Goal: Task Accomplishment & Management: Manage account settings

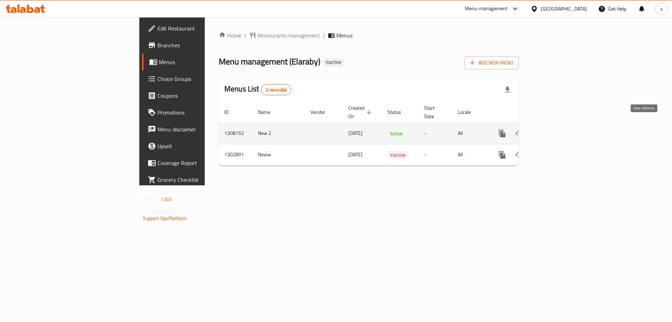
click at [557, 129] on icon "enhanced table" at bounding box center [553, 133] width 8 height 8
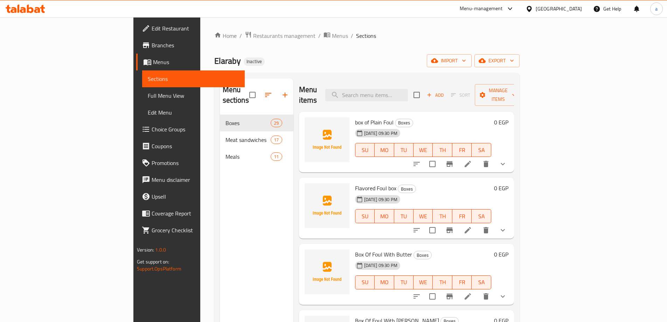
click at [148, 92] on span "Full Menu View" at bounding box center [193, 95] width 91 height 8
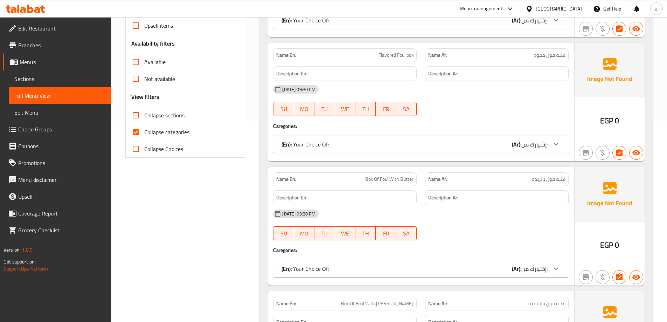
scroll to position [210, 0]
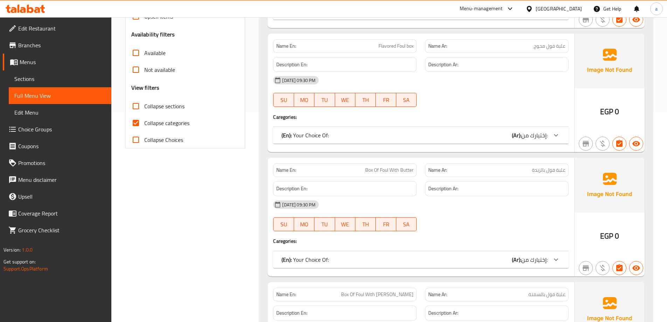
click at [135, 122] on input "Collapse categories" at bounding box center [135, 122] width 17 height 17
checkbox input "false"
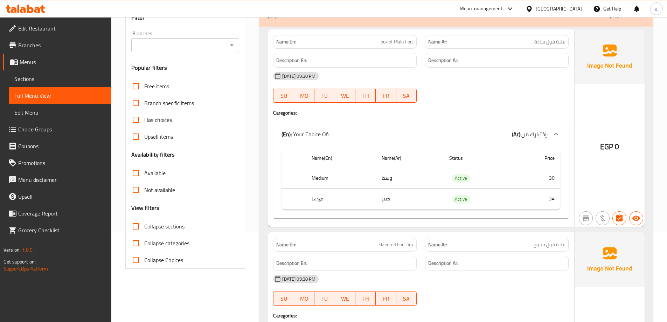
scroll to position [0, 0]
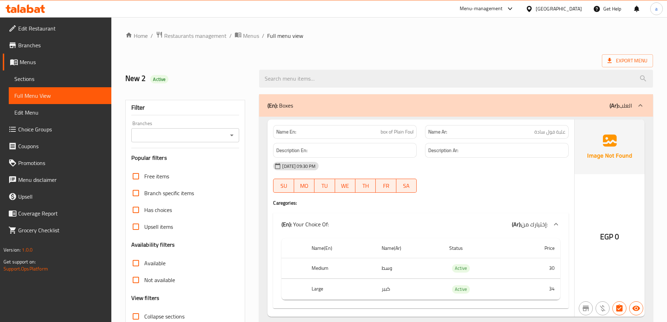
click at [39, 68] on link "Menus" at bounding box center [57, 62] width 109 height 17
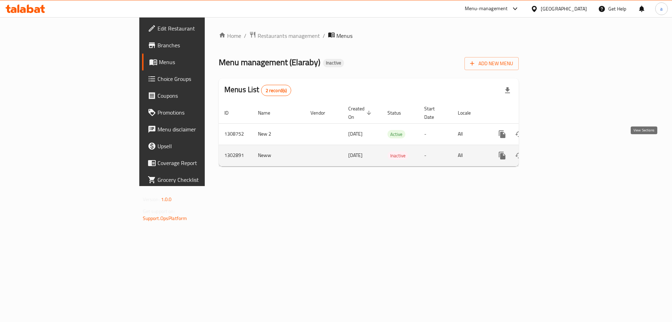
click at [556, 152] on icon "enhanced table" at bounding box center [553, 155] width 6 height 6
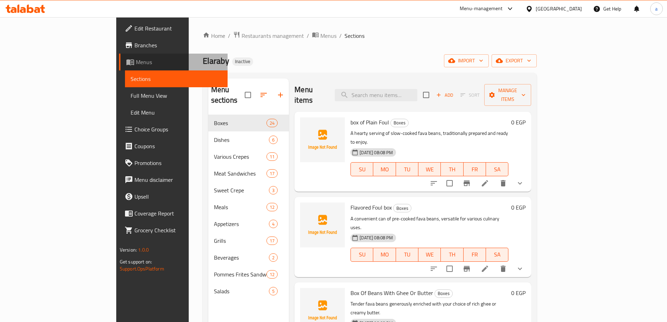
click at [136, 65] on span "Menus" at bounding box center [179, 62] width 86 height 8
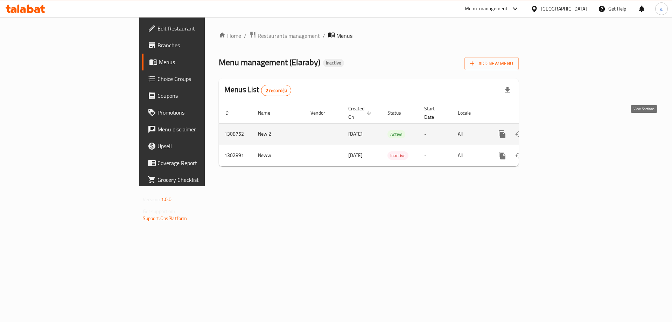
click at [557, 130] on icon "enhanced table" at bounding box center [553, 134] width 8 height 8
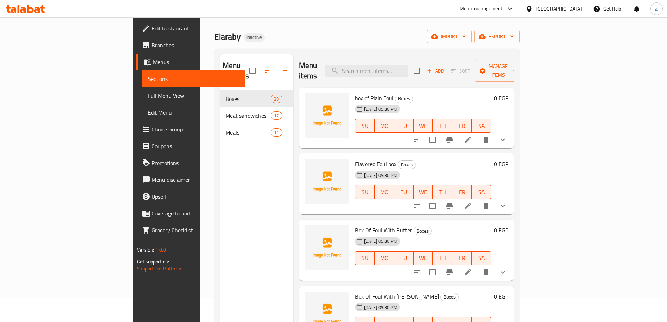
scroll to position [35, 0]
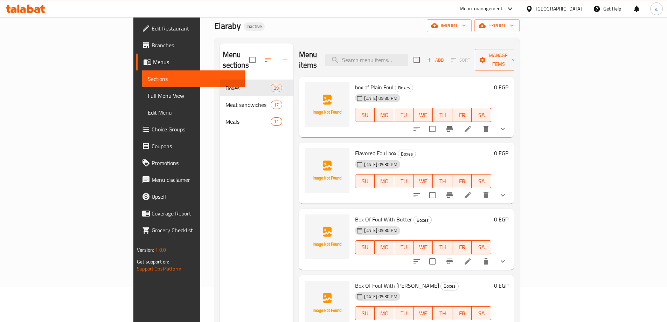
click at [136, 66] on link "Menus" at bounding box center [190, 62] width 109 height 17
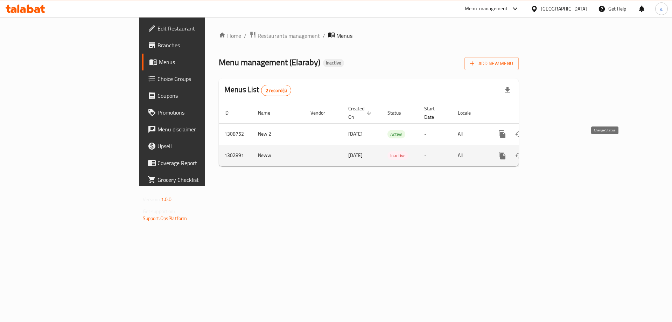
click at [528, 152] on button "enhanced table" at bounding box center [519, 155] width 17 height 17
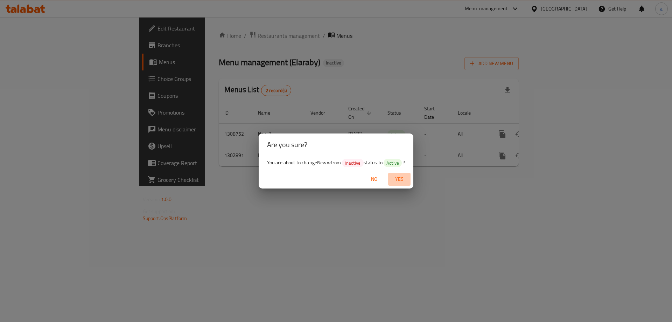
click at [397, 175] on span "Yes" at bounding box center [399, 179] width 17 height 9
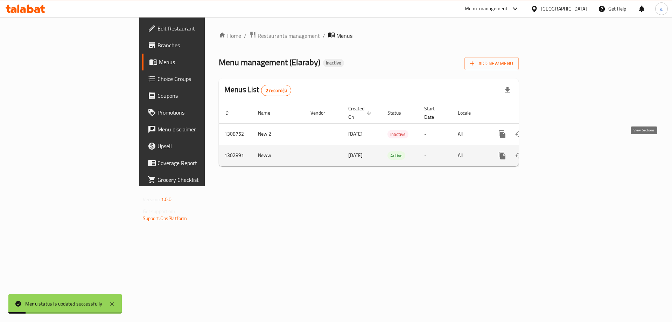
click at [557, 151] on icon "enhanced table" at bounding box center [553, 155] width 8 height 8
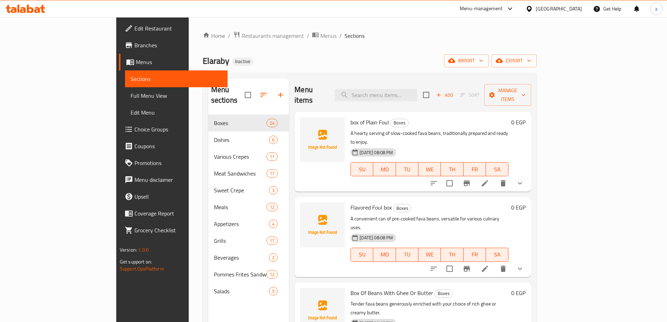
drag, startPoint x: 48, startPoint y: 100, endPoint x: 55, endPoint y: 83, distance: 18.1
click at [131, 100] on span "Full Menu View" at bounding box center [176, 95] width 91 height 8
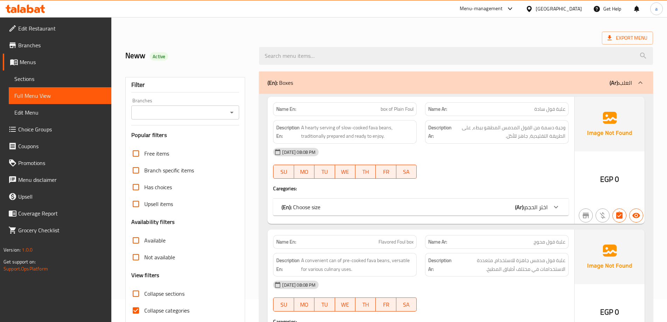
scroll to position [35, 0]
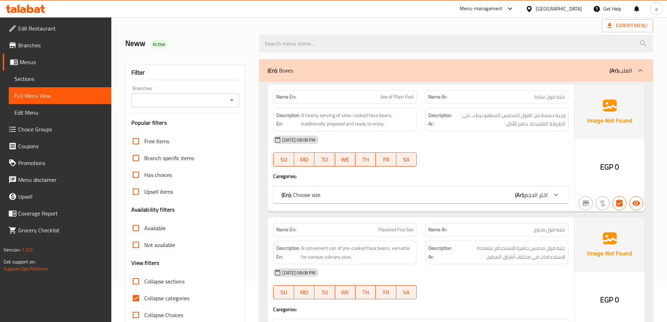
click at [131, 301] on input "Collapse categories" at bounding box center [135, 298] width 17 height 17
checkbox input "false"
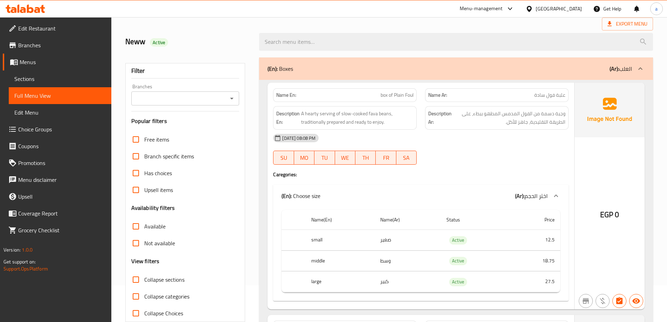
scroll to position [105, 0]
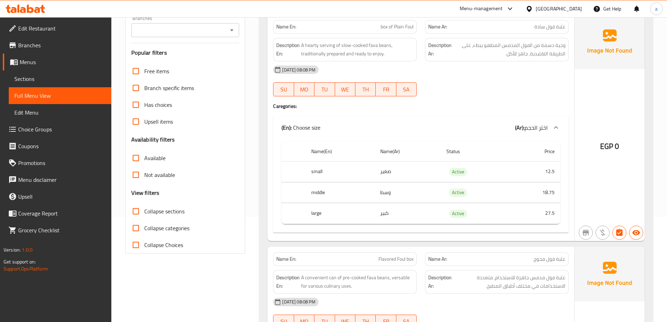
drag, startPoint x: 33, startPoint y: 78, endPoint x: 57, endPoint y: 85, distance: 25.1
click at [33, 78] on span "Sections" at bounding box center [59, 79] width 91 height 8
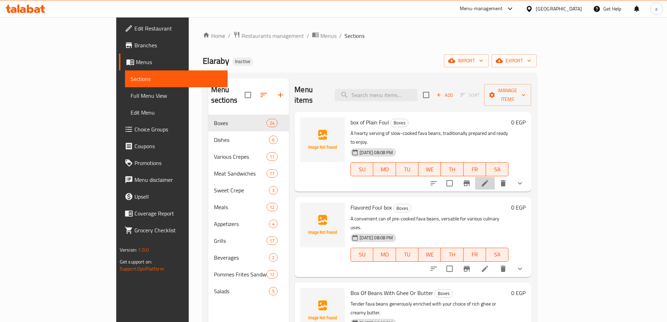
click at [495, 177] on li at bounding box center [485, 183] width 20 height 13
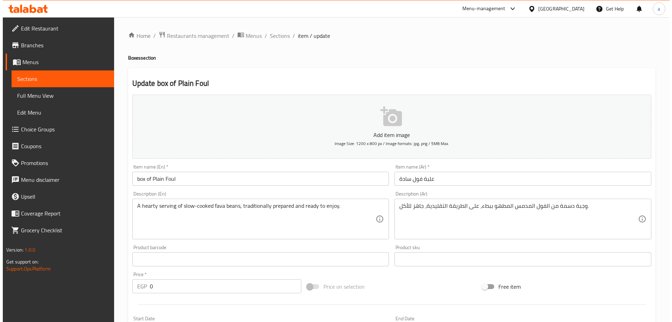
scroll to position [209, 0]
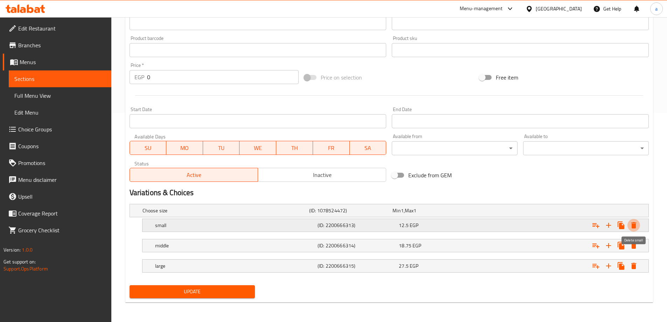
click at [637, 227] on icon "Expand" at bounding box center [634, 225] width 8 height 8
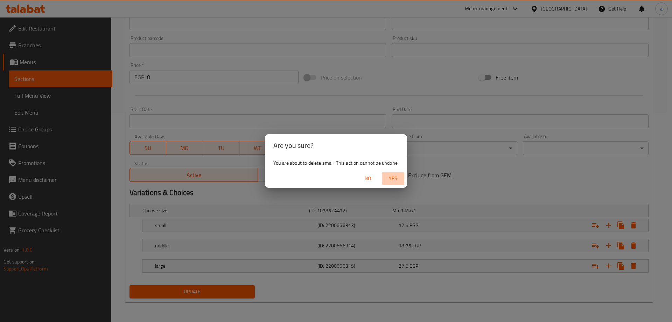
click at [395, 181] on span "Yes" at bounding box center [393, 178] width 17 height 9
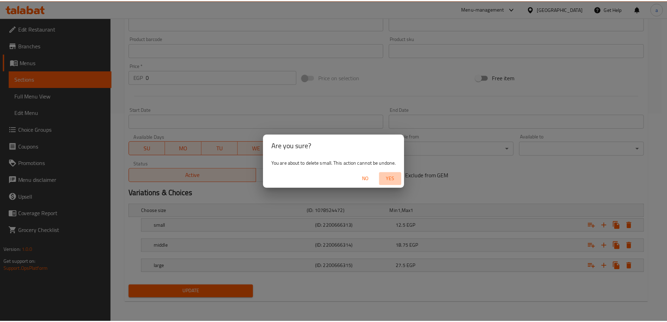
scroll to position [189, 0]
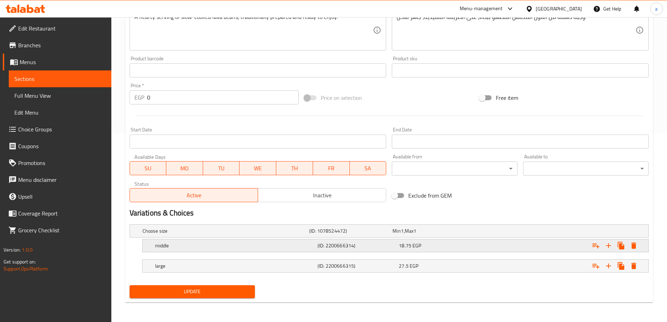
click at [425, 246] on div "18.75 EGP" at bounding box center [438, 245] width 78 height 7
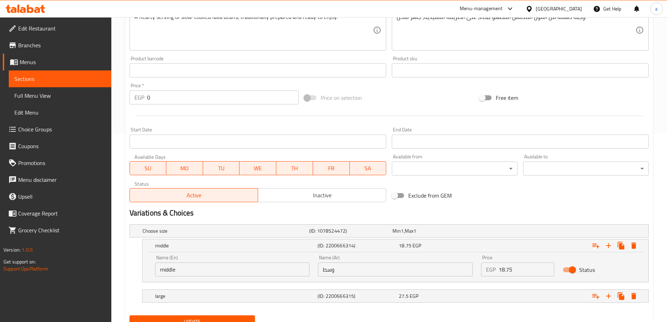
click at [520, 271] on input "18.75" at bounding box center [527, 269] width 56 height 14
type input "30"
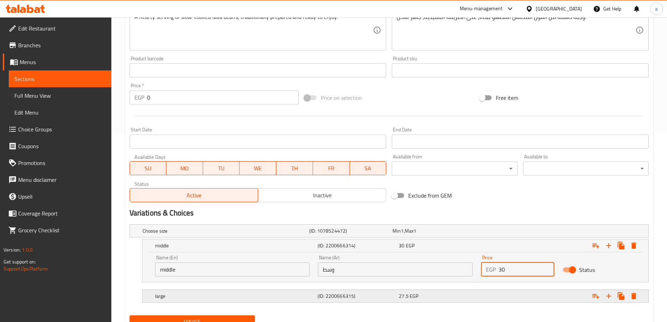
click at [473, 294] on div "27.5 EGP" at bounding box center [438, 295] width 78 height 7
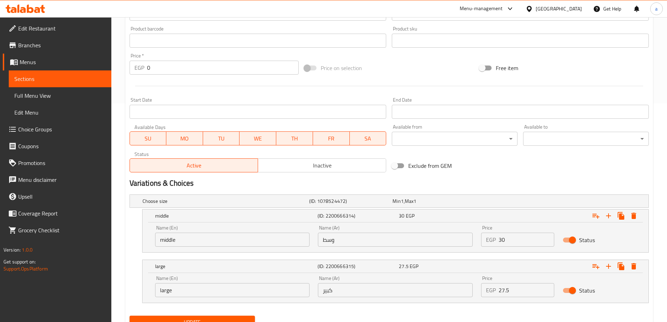
scroll to position [249, 0]
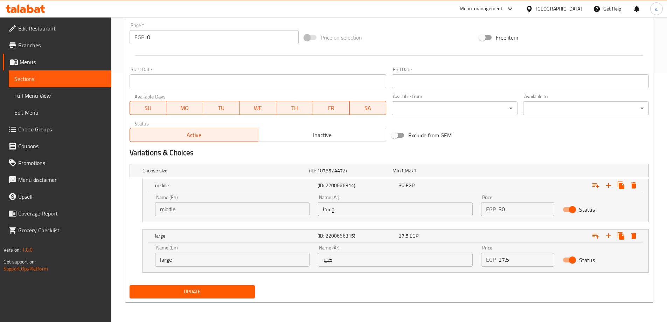
click at [514, 260] on input "27.5" at bounding box center [527, 259] width 56 height 14
type input "34"
click at [234, 293] on span "Update" at bounding box center [192, 291] width 114 height 9
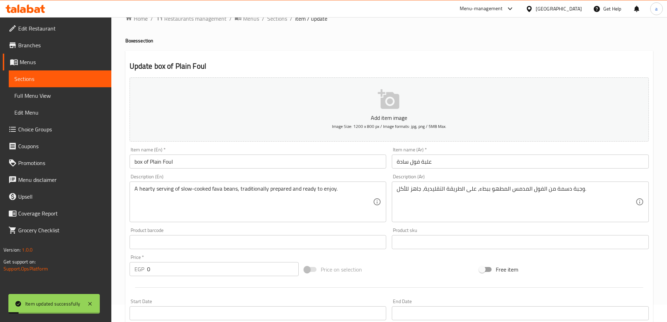
scroll to position [0, 0]
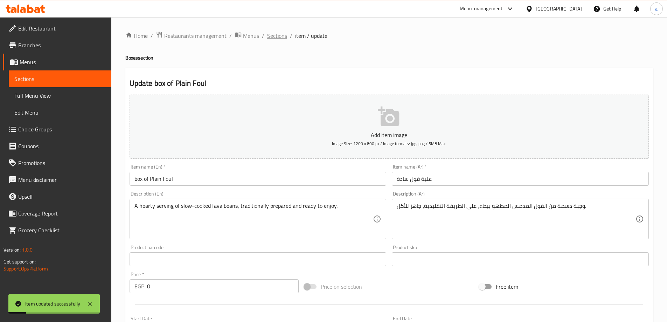
click at [277, 34] on span "Sections" at bounding box center [277, 36] width 20 height 8
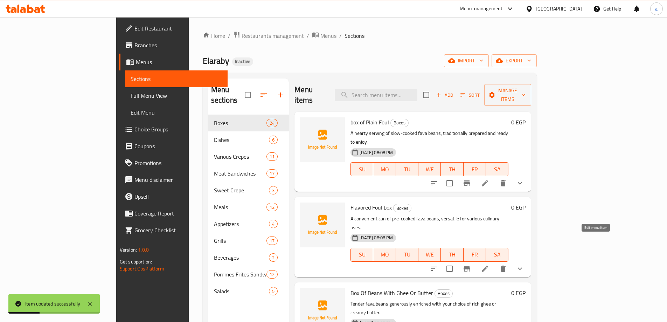
click at [489, 264] on icon at bounding box center [485, 268] width 8 height 8
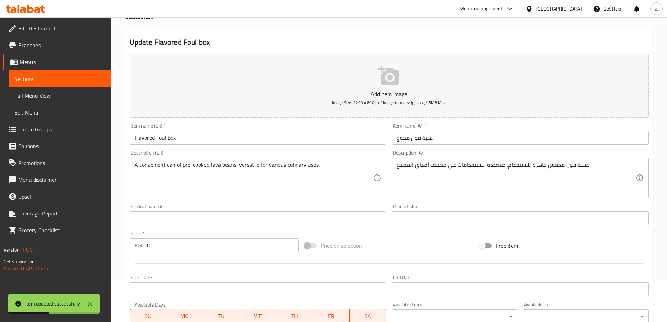
scroll to position [209, 0]
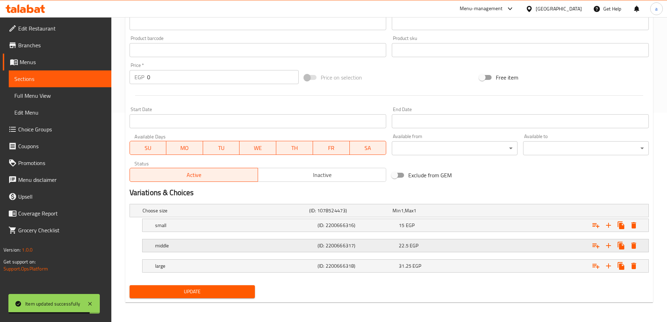
click at [399, 248] on span "22.5" at bounding box center [404, 245] width 10 height 9
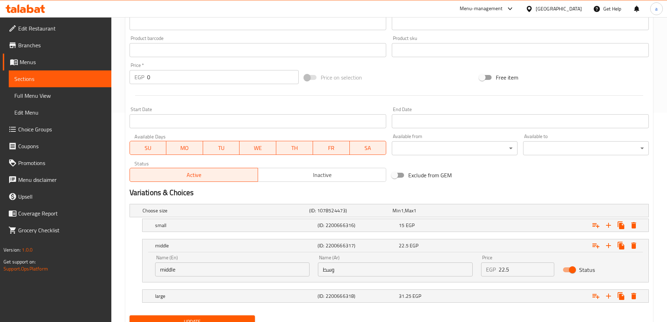
click at [508, 269] on input "22.5" at bounding box center [527, 269] width 56 height 14
click at [508, 270] on input "22.5" at bounding box center [527, 269] width 56 height 14
type input "2"
type input "37"
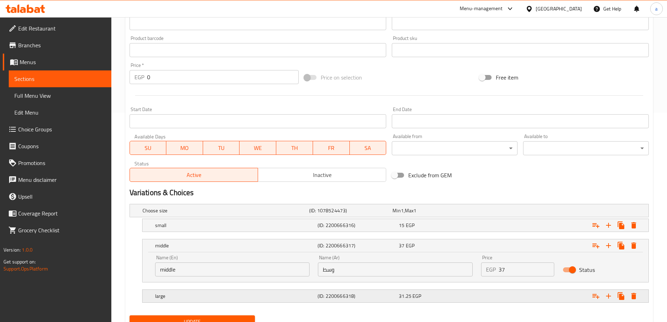
click at [454, 297] on div "31.25 EGP" at bounding box center [438, 295] width 78 height 7
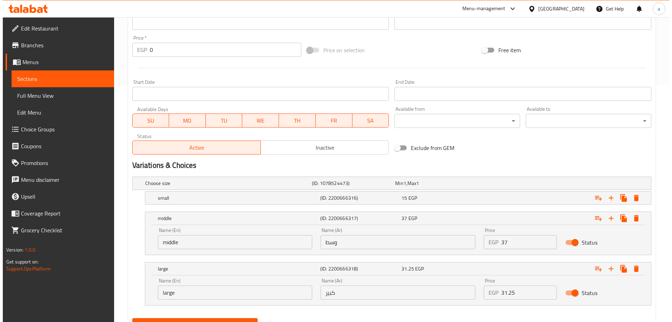
scroll to position [269, 0]
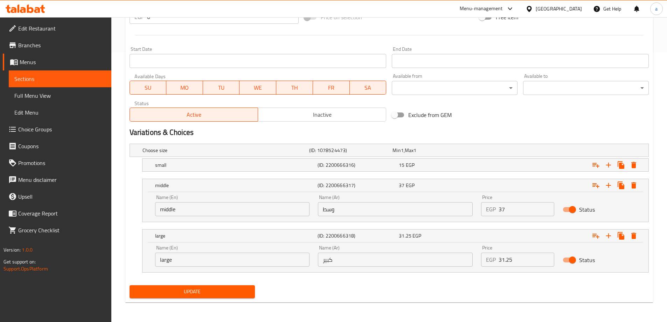
click at [517, 258] on input "31.25" at bounding box center [527, 259] width 56 height 14
type input "41"
click at [636, 164] on icon "Expand" at bounding box center [634, 165] width 8 height 8
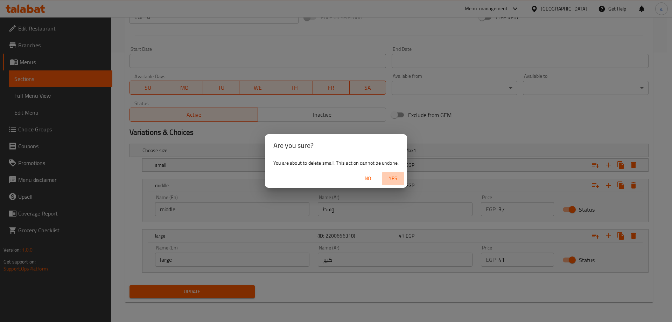
click at [388, 178] on span "Yes" at bounding box center [393, 178] width 17 height 9
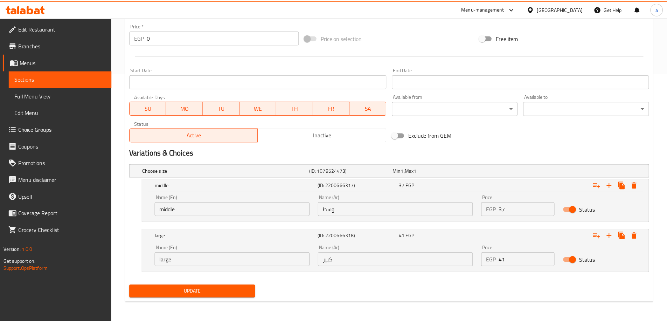
scroll to position [249, 0]
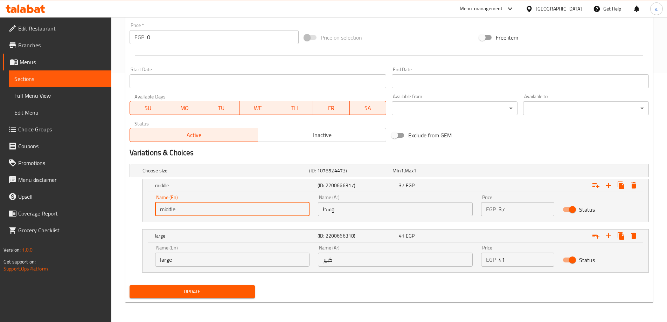
click at [189, 209] on input "middle" at bounding box center [232, 209] width 155 height 14
type input "M"
type input "Medium"
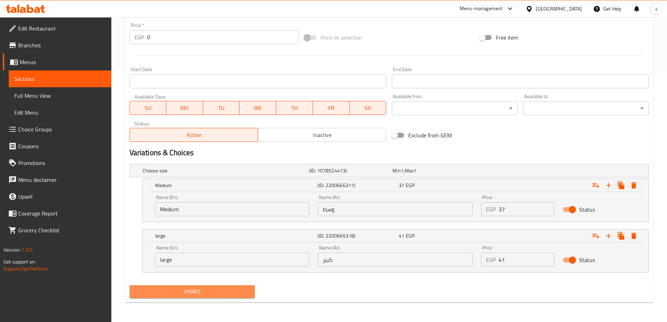
click at [196, 291] on span "Update" at bounding box center [192, 291] width 114 height 9
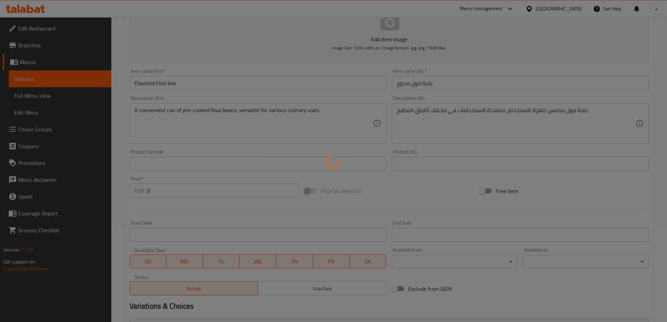
scroll to position [0, 0]
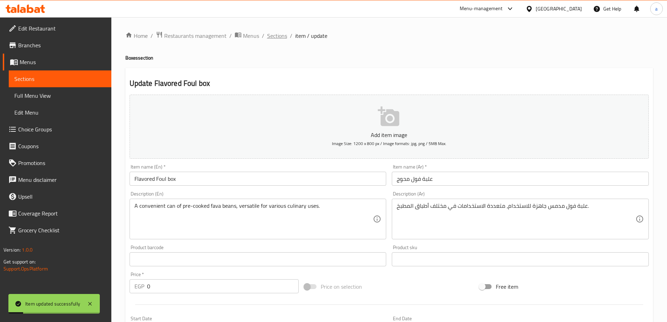
click at [267, 32] on span "Sections" at bounding box center [277, 36] width 20 height 8
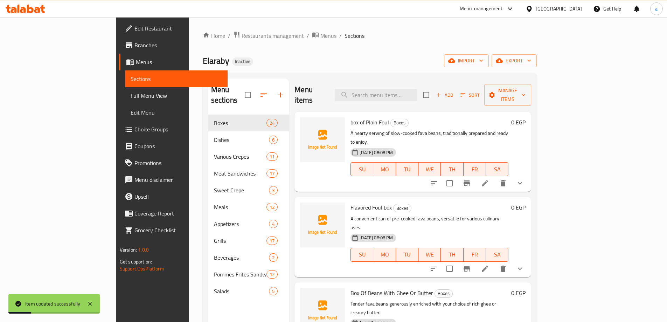
click at [489, 179] on icon at bounding box center [485, 183] width 8 height 8
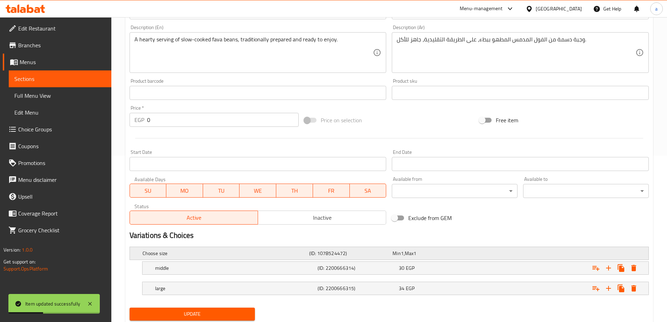
scroll to position [189, 0]
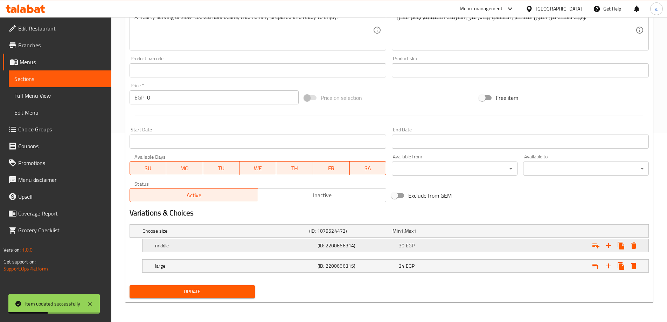
click at [264, 241] on div "middle" at bounding box center [235, 246] width 162 height 10
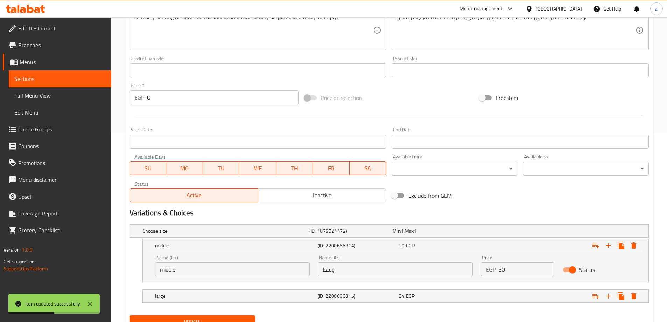
click at [208, 266] on input "middle" at bounding box center [232, 269] width 155 height 14
paste input "341238033"
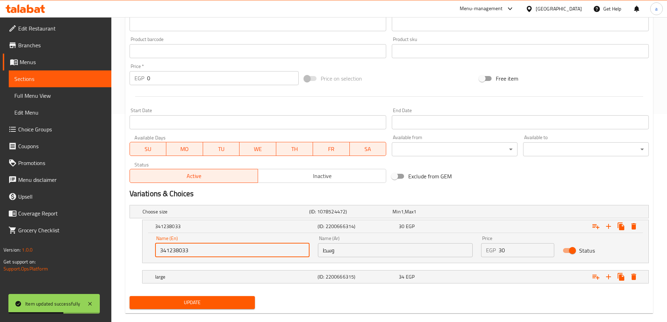
scroll to position [219, 0]
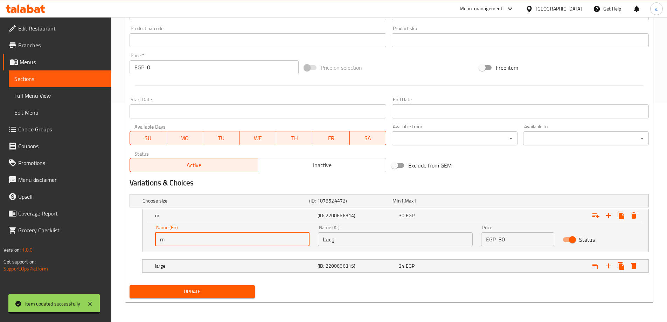
type input "Medium"
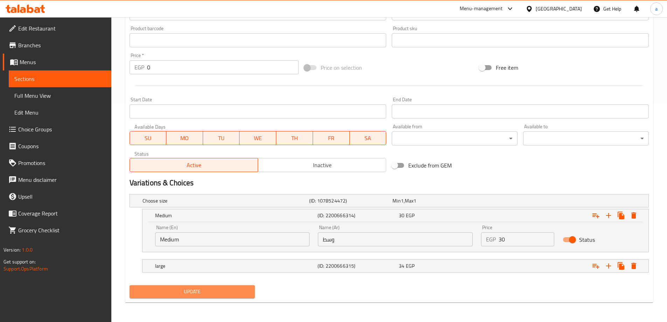
click at [182, 290] on span "Update" at bounding box center [192, 291] width 114 height 9
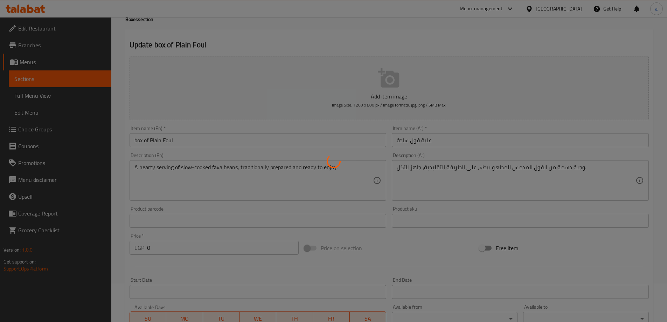
scroll to position [0, 0]
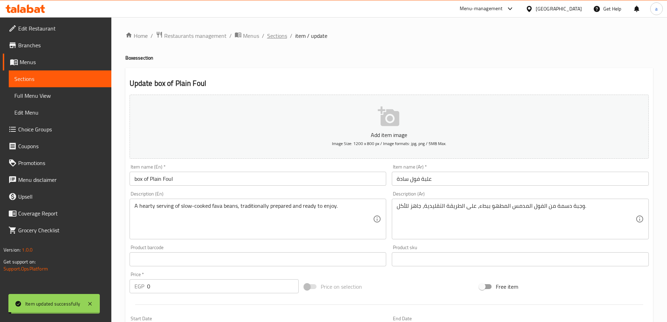
click at [282, 38] on span "Sections" at bounding box center [277, 36] width 20 height 8
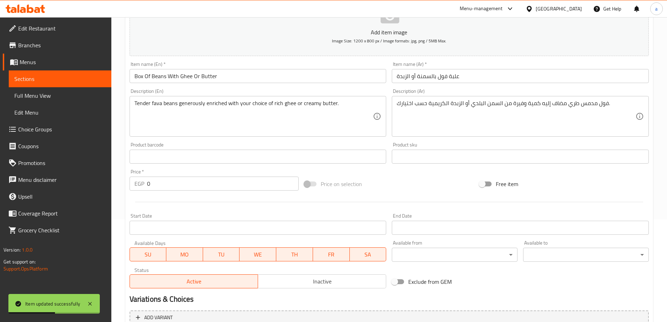
scroll to position [210, 0]
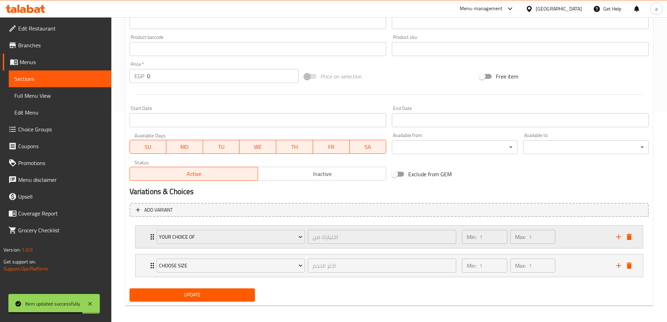
click at [312, 245] on div "Your choice of اختيارك من ​" at bounding box center [306, 236] width 308 height 22
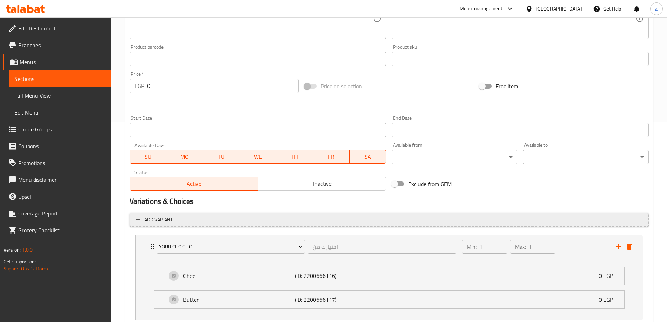
scroll to position [275, 0]
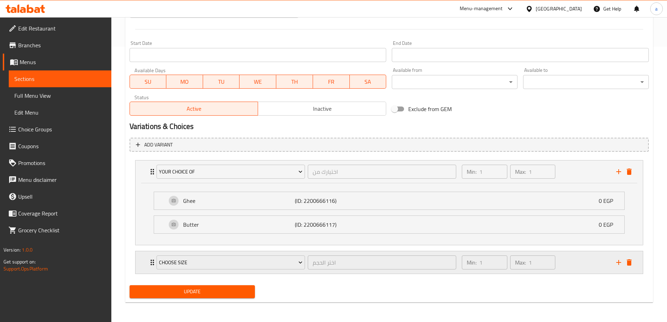
click at [327, 271] on div "Choose size اختر الحجم ​" at bounding box center [306, 262] width 308 height 22
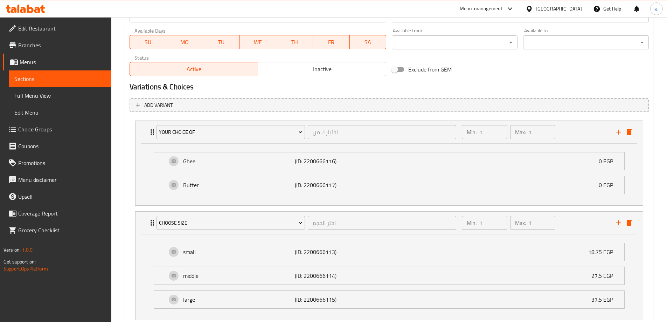
scroll to position [361, 0]
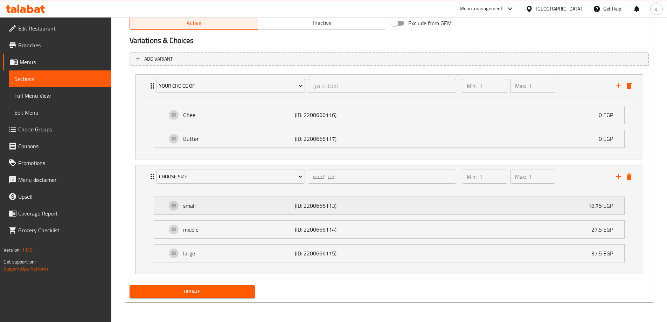
click at [614, 204] on p "18.75 EGP" at bounding box center [603, 205] width 30 height 8
click at [406, 209] on div "small (ID: 2200666113) 18.75 EGP" at bounding box center [391, 206] width 449 height 18
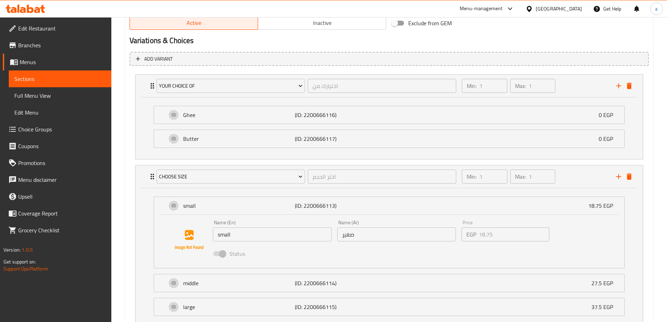
click at [222, 255] on span at bounding box center [219, 253] width 12 height 5
click at [63, 132] on span "Choice Groups" at bounding box center [62, 129] width 88 height 8
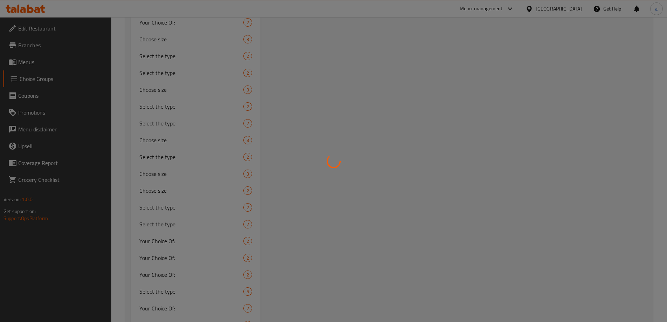
scroll to position [99, 0]
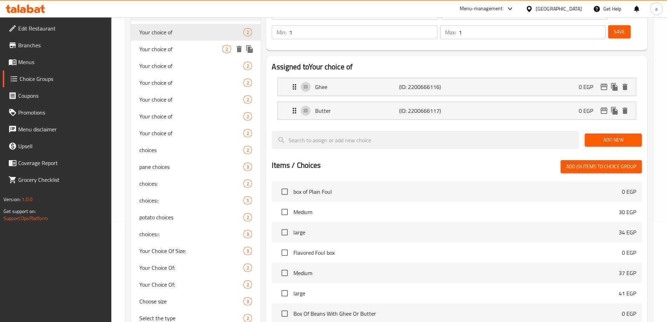
click at [181, 51] on span "Your choice of" at bounding box center [180, 49] width 83 height 8
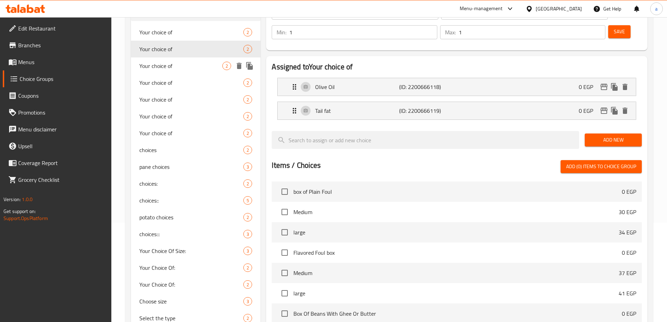
click at [184, 62] on span "Your choice of" at bounding box center [180, 66] width 83 height 8
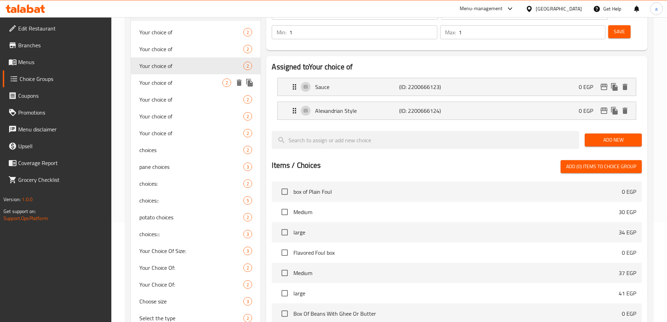
click at [186, 76] on div "Your choice of 2" at bounding box center [196, 82] width 130 height 17
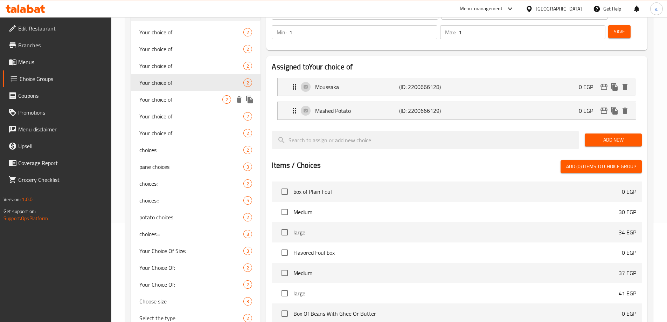
click at [187, 97] on span "Your choice of" at bounding box center [180, 99] width 83 height 8
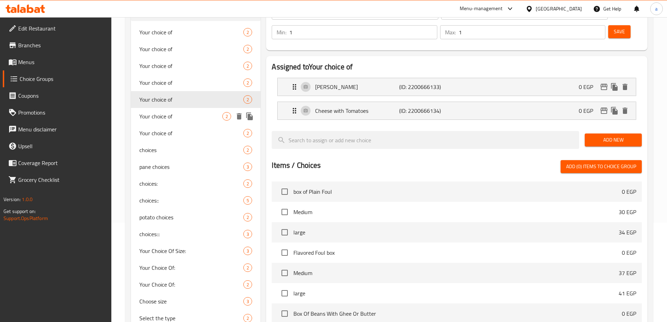
click at [186, 115] on span "Your choice of" at bounding box center [180, 116] width 83 height 8
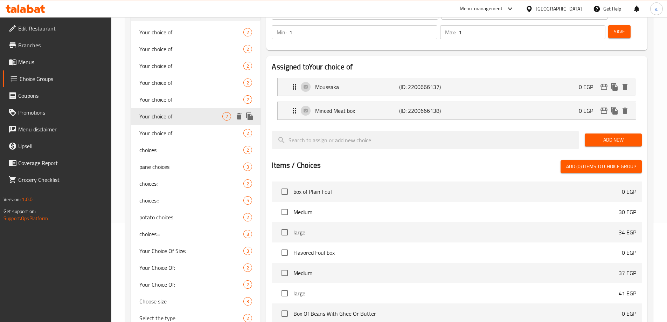
click at [185, 126] on div "Your choice of 2" at bounding box center [196, 133] width 130 height 17
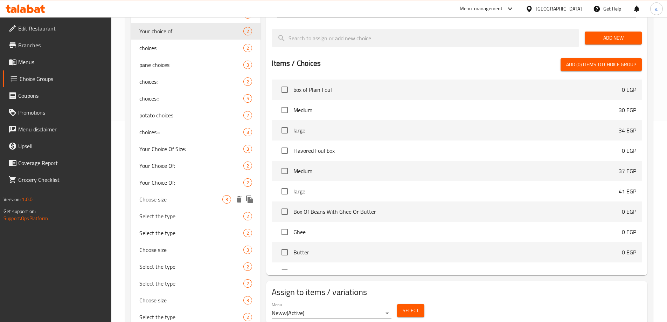
scroll to position [239, 0]
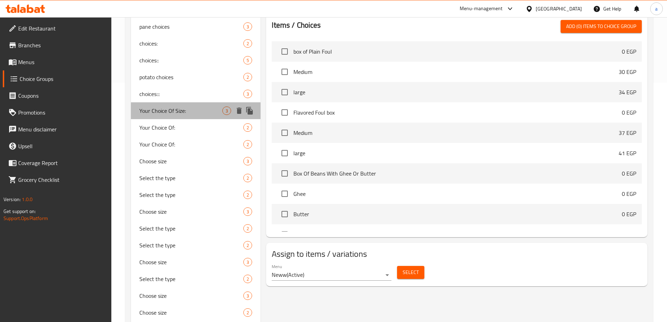
click at [182, 108] on span "Your Choice Of Size:" at bounding box center [180, 110] width 83 height 8
type input "Your Choice Of Size:"
type input "إختيارك من الحجم:"
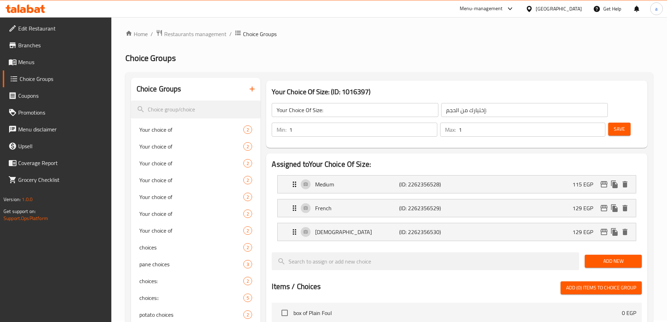
scroll to position [0, 0]
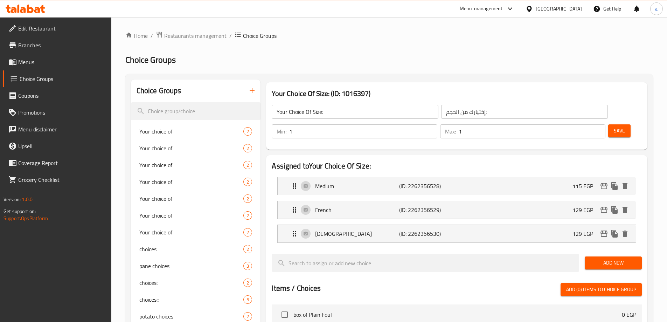
click at [42, 64] on span "Menus" at bounding box center [62, 62] width 88 height 8
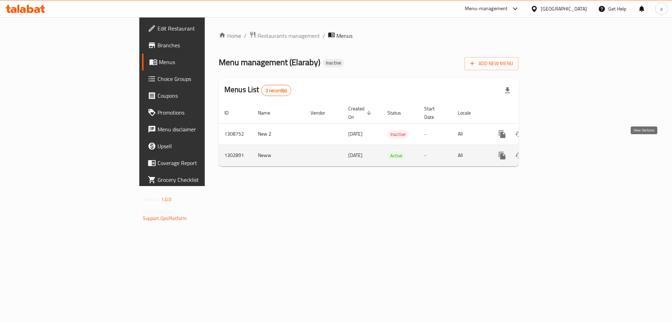
click at [556, 152] on icon "enhanced table" at bounding box center [553, 155] width 6 height 6
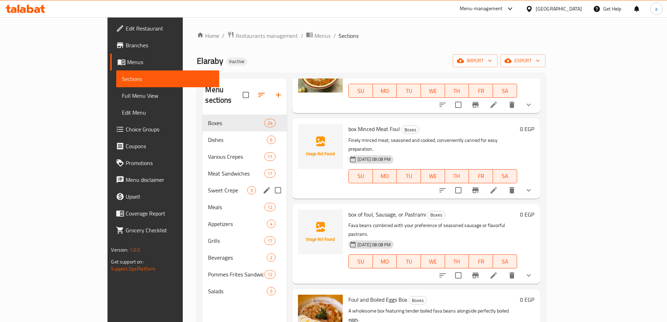
scroll to position [385, 0]
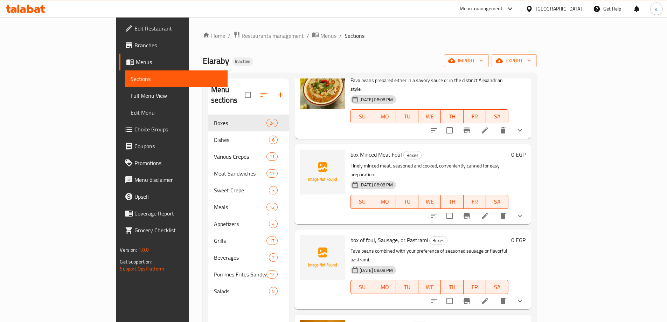
click at [131, 91] on span "Full Menu View" at bounding box center [176, 95] width 91 height 8
click at [131, 93] on span "Full Menu View" at bounding box center [176, 95] width 91 height 8
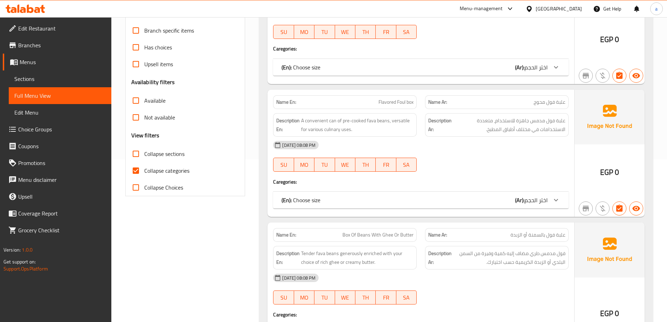
scroll to position [175, 0]
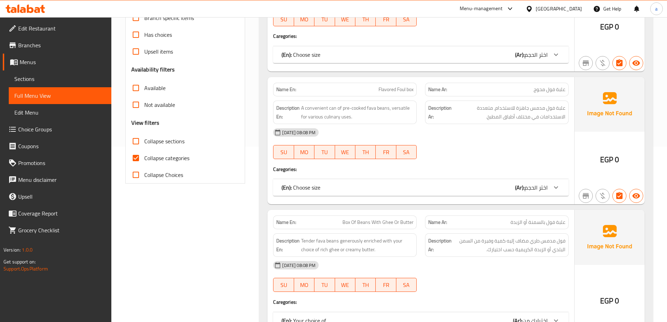
click at [137, 160] on input "Collapse categories" at bounding box center [135, 158] width 17 height 17
checkbox input "false"
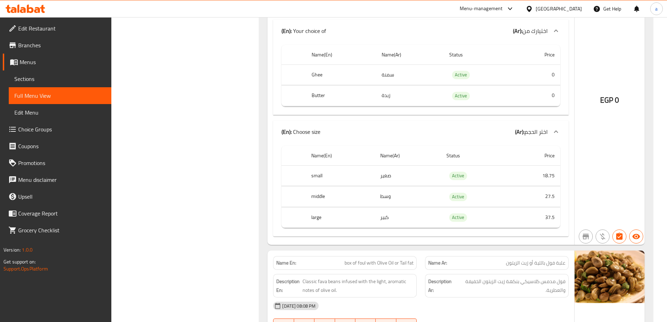
scroll to position [560, 0]
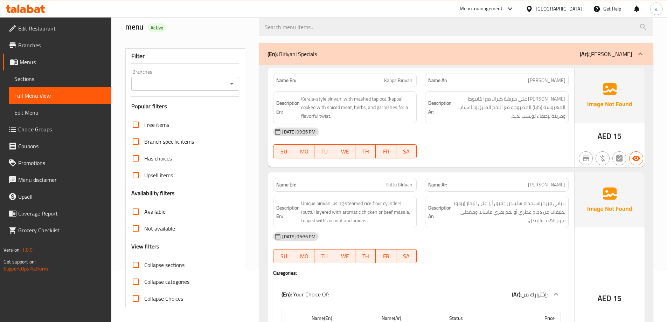
scroll to position [118, 0]
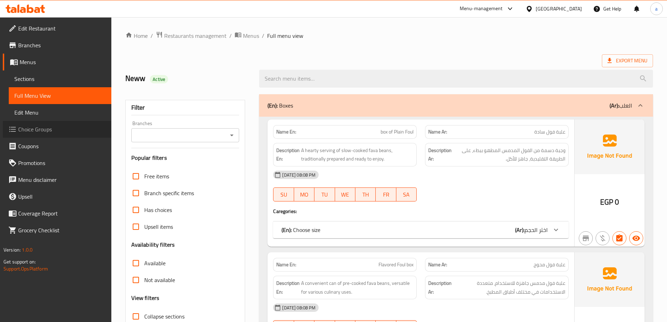
click at [43, 130] on span "Choice Groups" at bounding box center [62, 129] width 88 height 8
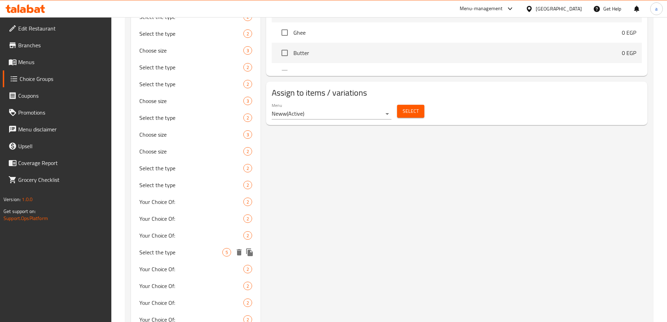
scroll to position [462, 0]
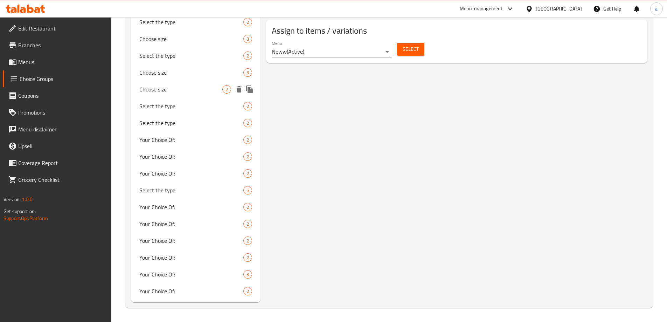
click at [179, 83] on div "Choose size 2" at bounding box center [196, 89] width 130 height 17
type input "Choose size"
type input "اختر الحجم"
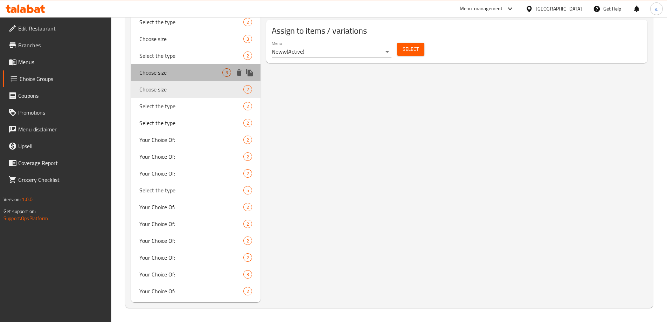
click at [192, 76] on span "Choose size" at bounding box center [180, 72] width 83 height 8
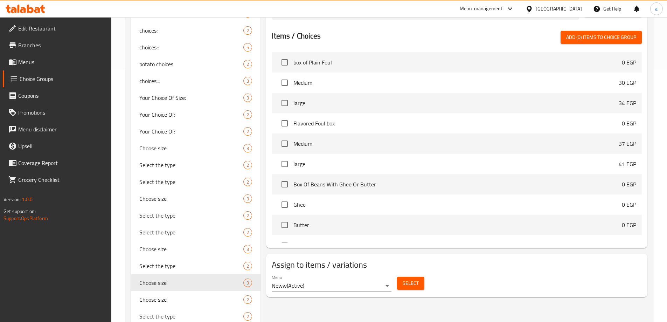
scroll to position [42, 0]
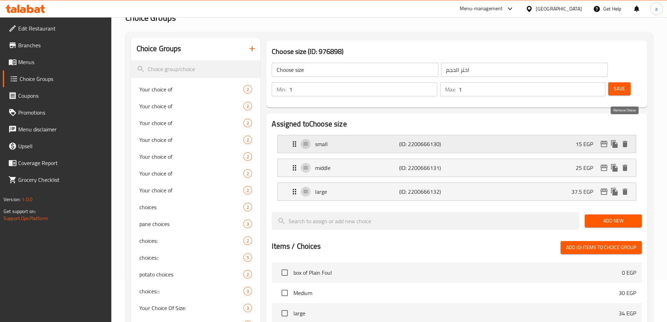
click at [622, 140] on icon "delete" at bounding box center [625, 144] width 8 height 8
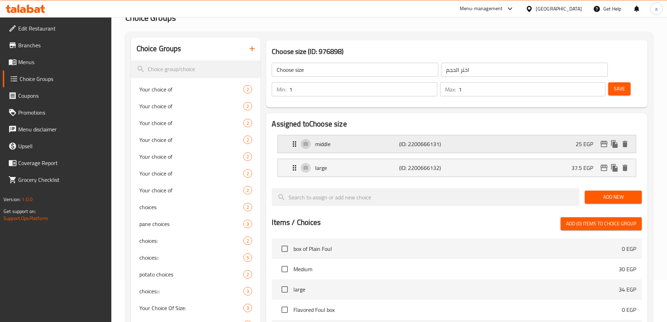
click at [428, 135] on div "middle (ID: 2200666131) 25 EGP" at bounding box center [458, 144] width 337 height 18
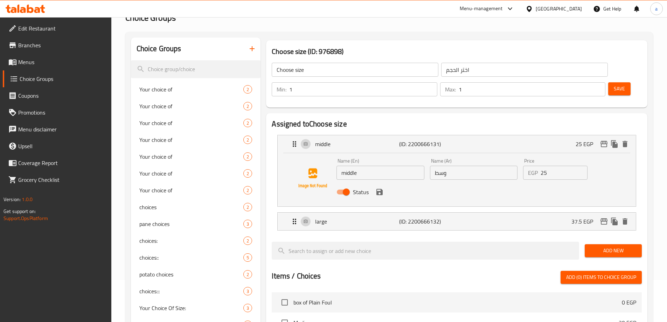
click at [374, 166] on input "middle" at bounding box center [380, 173] width 88 height 14
paste input "Medium"
type input "Medium"
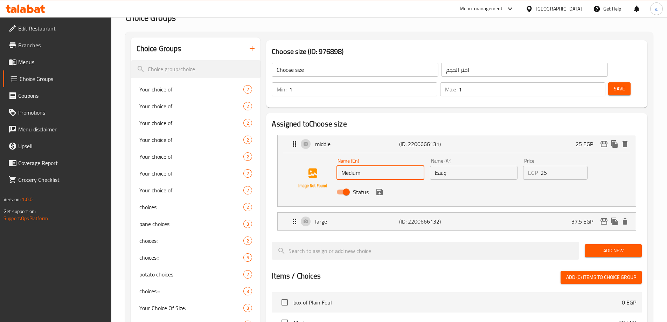
click at [570, 166] on input "25" at bounding box center [564, 173] width 47 height 14
click at [502, 213] on div "large (ID: 2200666132) 37.5 EGP" at bounding box center [458, 222] width 337 height 18
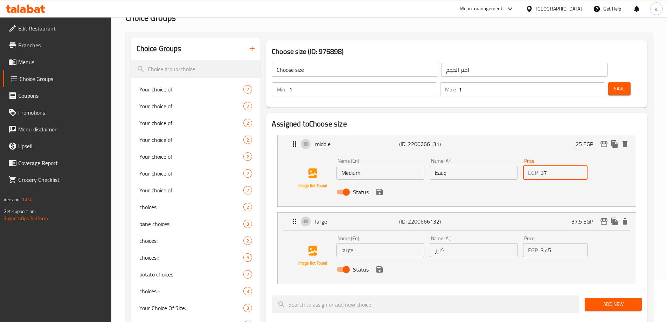
type input "37"
click at [561, 243] on input "37.5" at bounding box center [564, 250] width 47 height 14
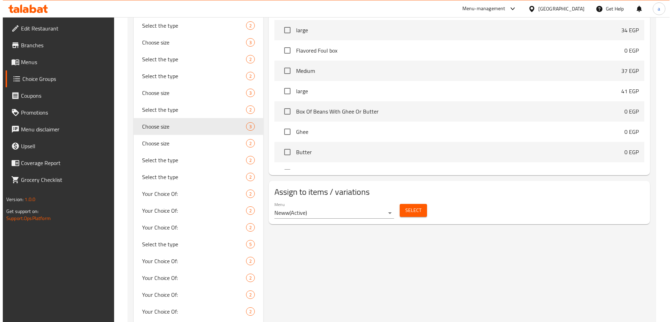
scroll to position [462, 0]
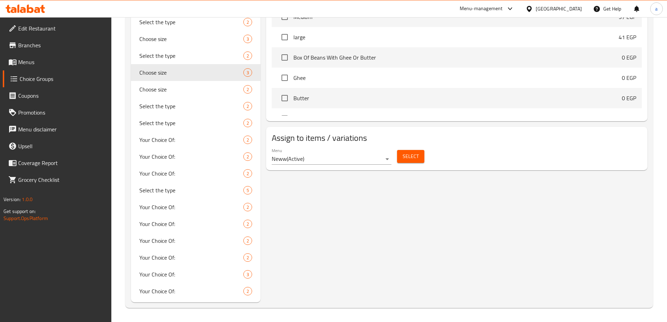
type input "44"
click at [411, 152] on span "Select" at bounding box center [411, 156] width 16 height 9
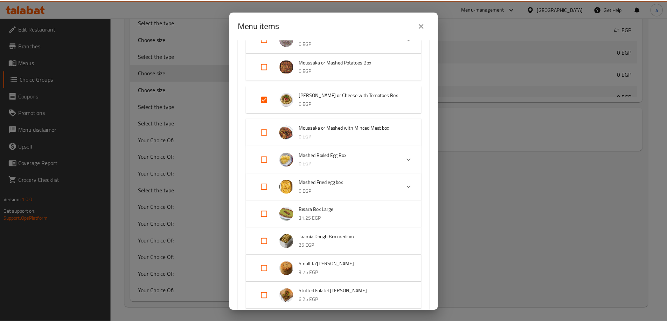
scroll to position [187, 0]
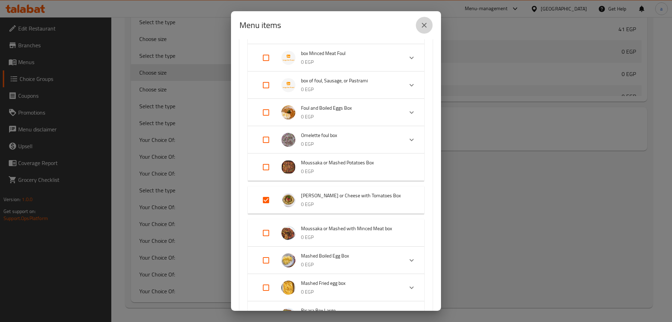
click at [426, 21] on icon "close" at bounding box center [424, 25] width 8 height 8
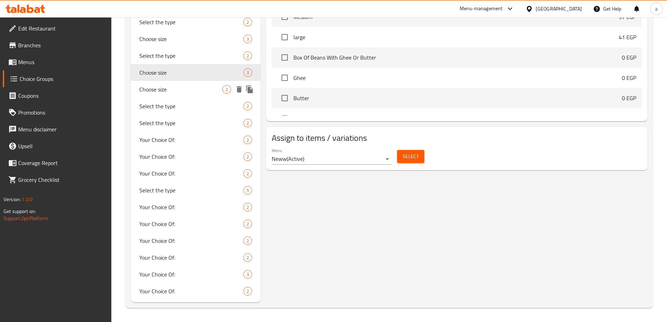
click at [197, 92] on span "Choose size" at bounding box center [180, 89] width 83 height 8
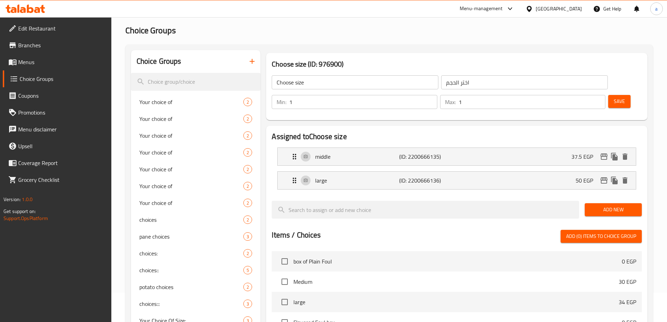
scroll to position [7, 0]
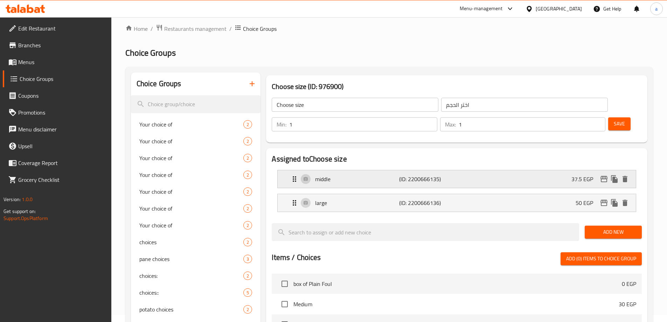
click at [402, 175] on p "(ID: 2200666135)" at bounding box center [427, 179] width 56 height 8
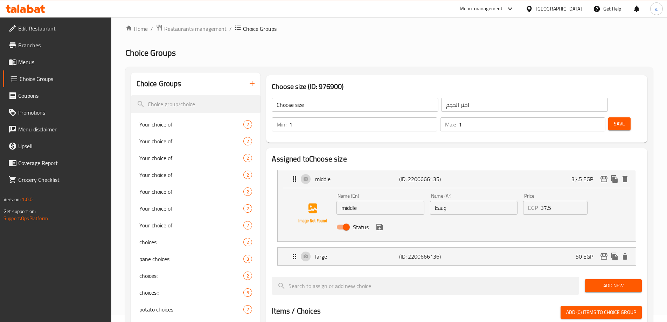
click at [409, 201] on input "middle" at bounding box center [380, 208] width 88 height 14
paste input "Medium"
click at [485, 248] on div "large (ID: 2200666136) 50 EGP" at bounding box center [458, 257] width 337 height 18
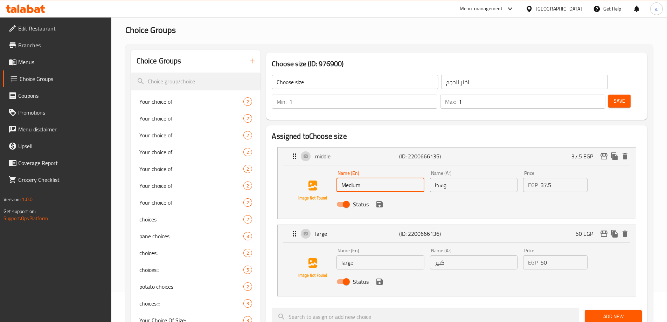
scroll to position [42, 0]
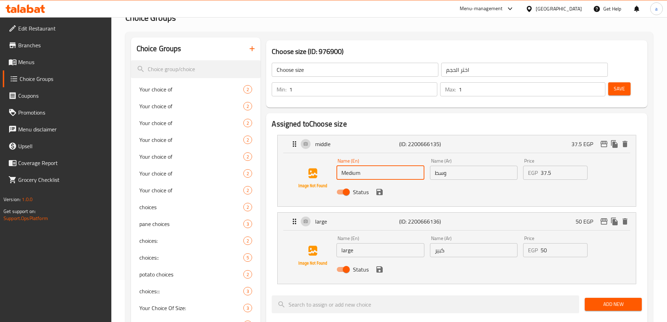
type input "Medium"
click at [477, 243] on input "كبير" at bounding box center [474, 250] width 88 height 14
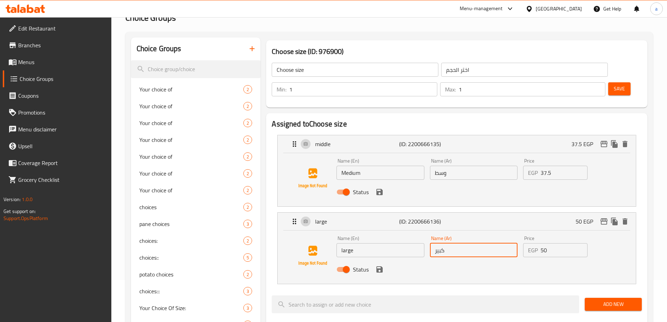
click at [477, 243] on input "كبير" at bounding box center [474, 250] width 88 height 14
click at [565, 166] on input "37.5" at bounding box center [564, 173] width 47 height 14
click at [555, 237] on div "Price EGP 50 Price" at bounding box center [555, 246] width 70 height 27
type input "37"
click at [556, 243] on input "50" at bounding box center [564, 250] width 47 height 14
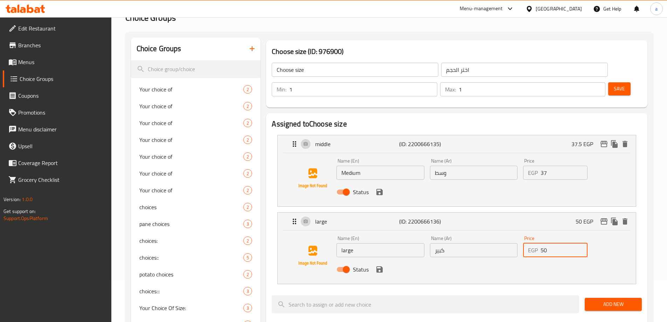
click at [556, 243] on input "50" at bounding box center [564, 250] width 47 height 14
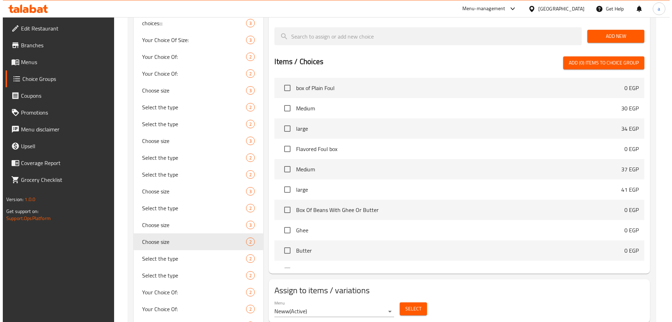
scroll to position [462, 0]
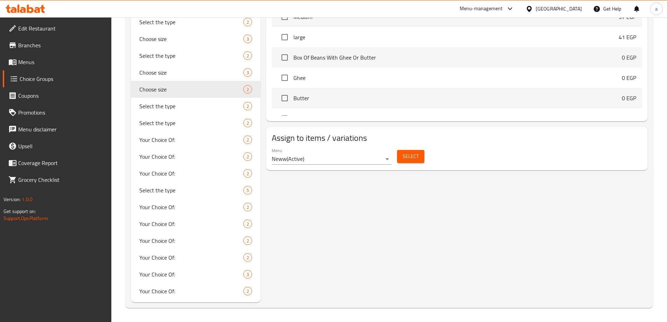
type input "44"
click at [401, 150] on button "Select" at bounding box center [410, 156] width 27 height 13
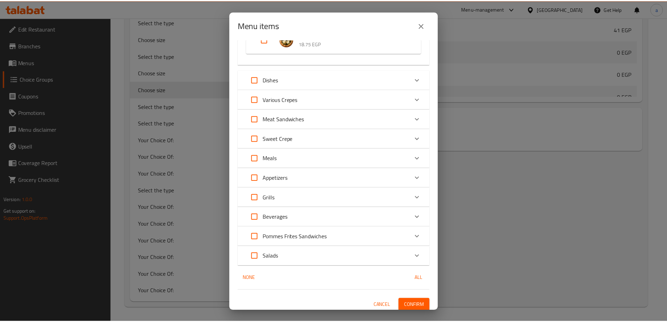
scroll to position [712, 0]
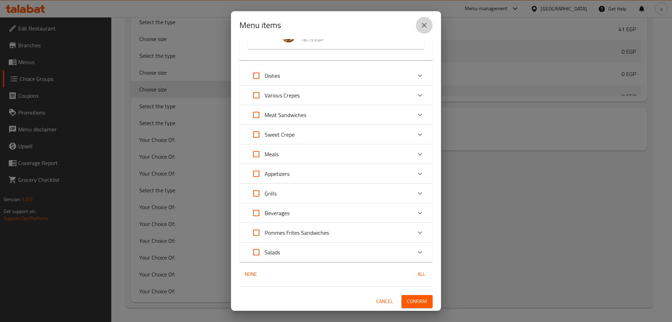
click at [424, 25] on icon "close" at bounding box center [424, 25] width 5 height 5
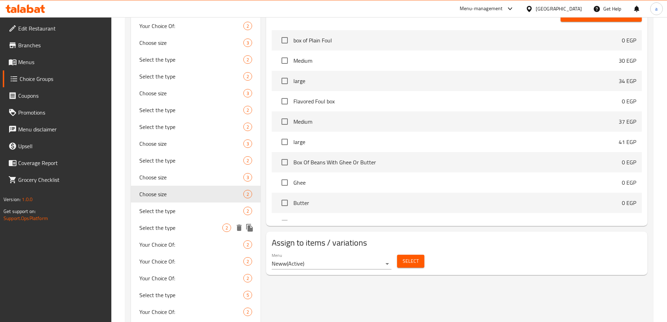
scroll to position [357, 0]
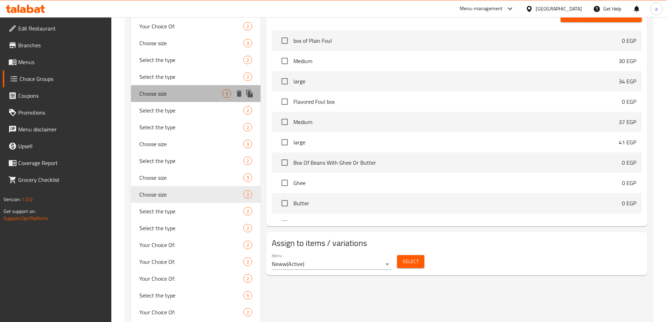
click at [173, 96] on span "Choose size" at bounding box center [180, 93] width 83 height 8
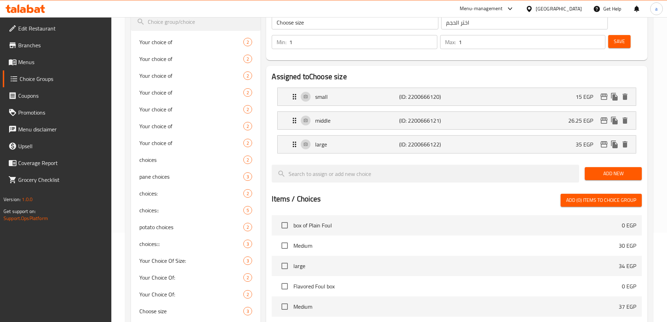
scroll to position [77, 0]
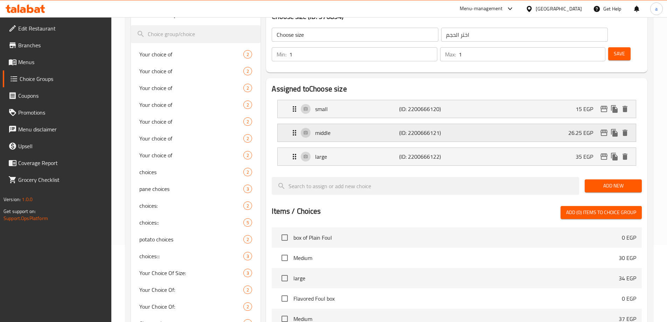
click at [405, 128] on p "(ID: 2200666121)" at bounding box center [427, 132] width 56 height 8
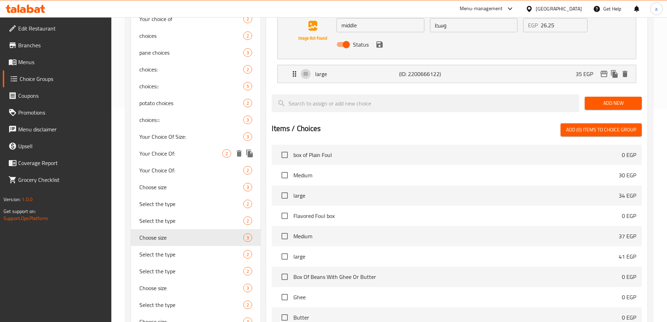
scroll to position [217, 0]
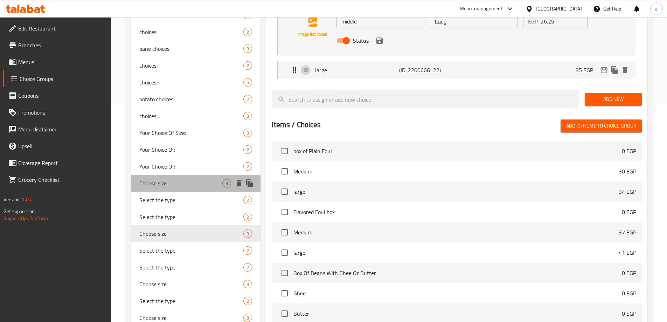
click at [190, 185] on span "Choose size" at bounding box center [180, 183] width 83 height 8
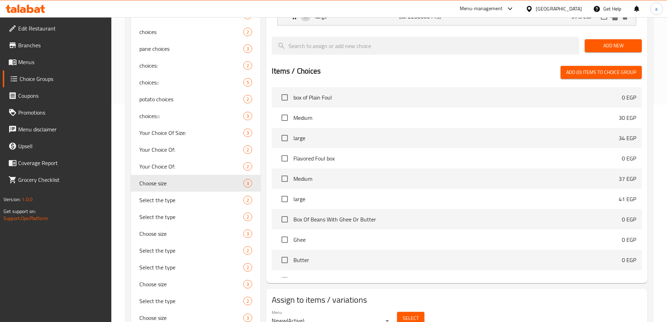
scroll to position [77, 0]
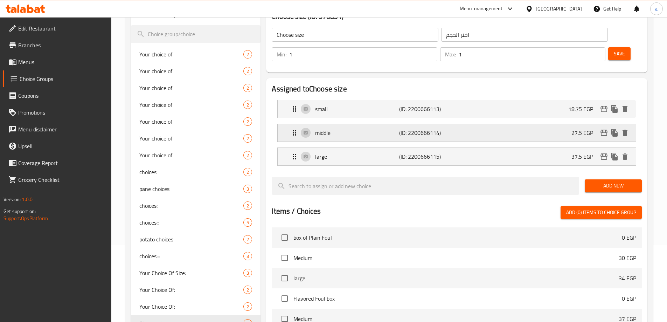
click at [390, 128] on p "middle" at bounding box center [357, 132] width 84 height 8
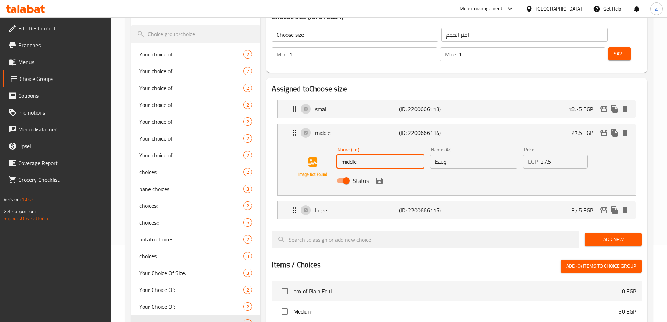
click at [408, 154] on input "middle" at bounding box center [380, 161] width 88 height 14
click at [406, 154] on input "middle" at bounding box center [380, 161] width 88 height 14
paste input "Medium"
click at [624, 106] on icon "delete" at bounding box center [625, 109] width 5 height 6
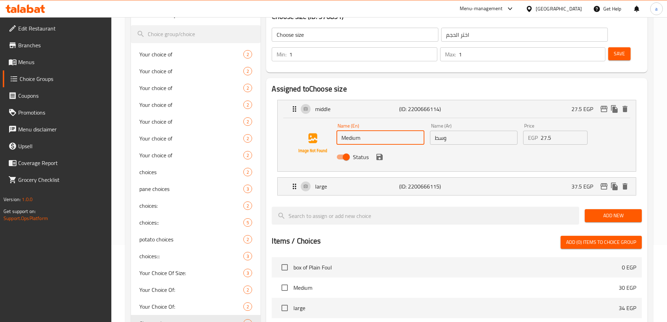
type input "Medium"
click at [570, 131] on input "27.5" at bounding box center [564, 138] width 47 height 14
type input "7"
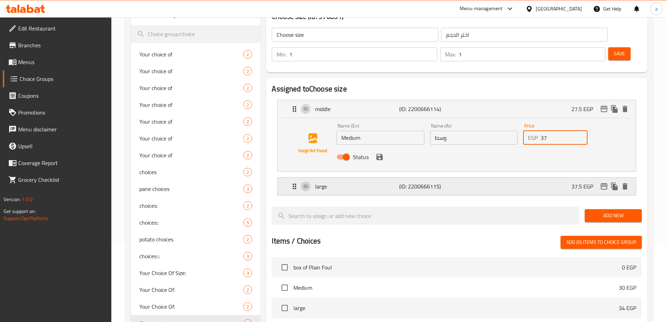
click at [545, 178] on div "large (ID: 2200666115) 37.5 EGP" at bounding box center [458, 187] width 337 height 18
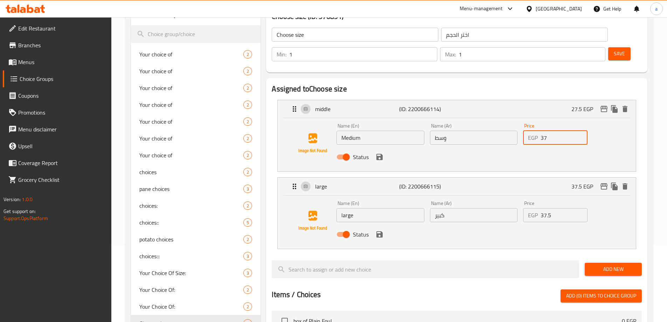
type input "37"
click at [561, 208] on input "37.5" at bounding box center [564, 215] width 47 height 14
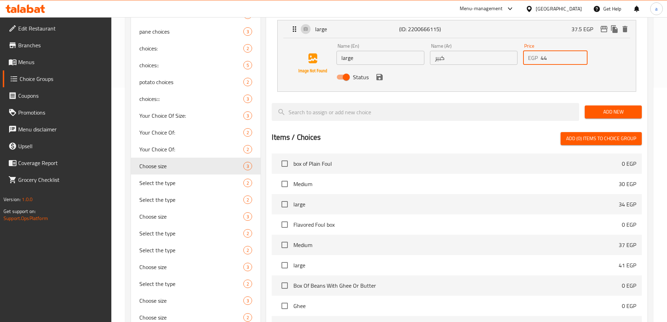
scroll to position [392, 0]
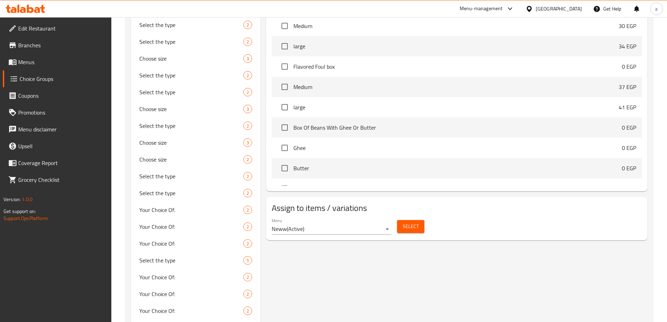
type input "44"
click at [414, 222] on span "Select" at bounding box center [411, 226] width 16 height 9
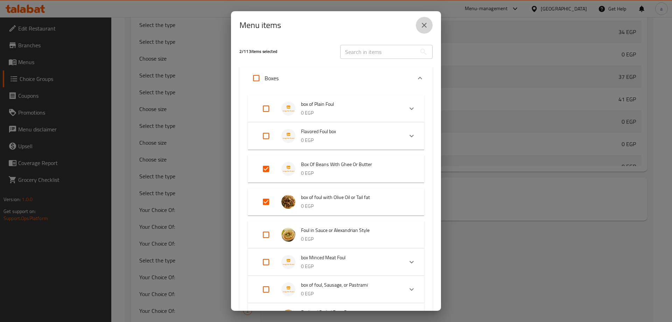
click at [425, 30] on button "close" at bounding box center [424, 25] width 17 height 17
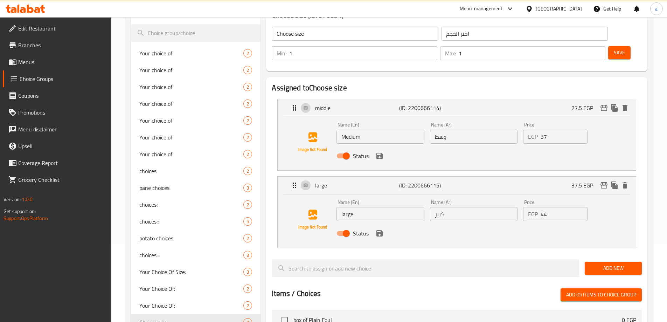
scroll to position [77, 0]
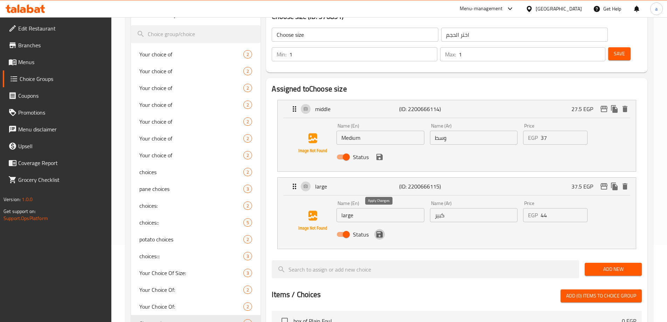
click at [381, 229] on button "save" at bounding box center [379, 234] width 11 height 11
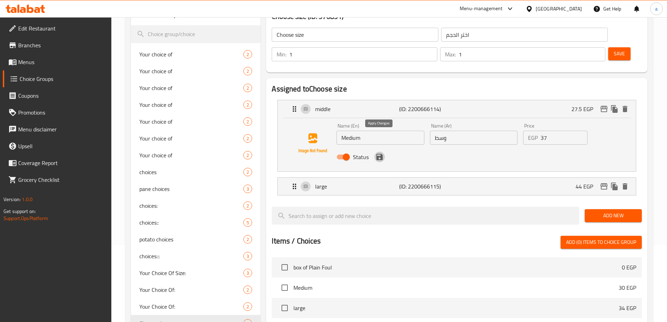
click at [379, 154] on icon "save" at bounding box center [379, 157] width 6 height 6
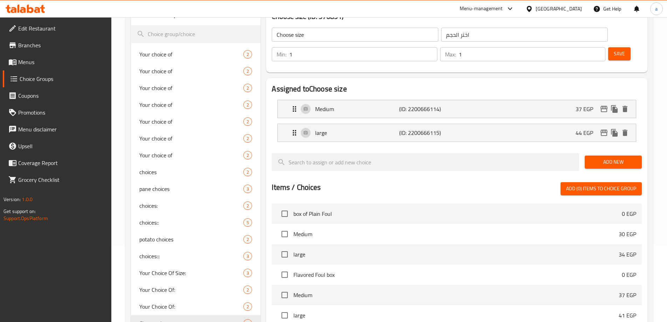
click at [614, 49] on span "Save" at bounding box center [619, 53] width 11 height 9
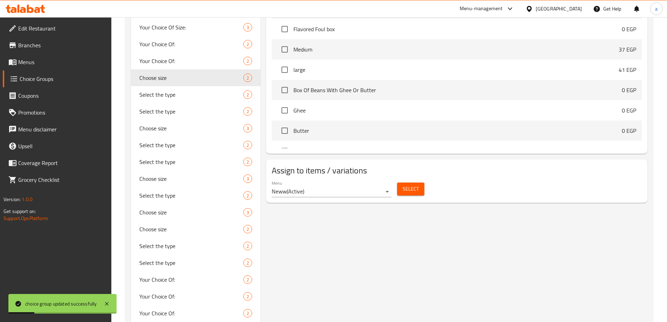
scroll to position [322, 0]
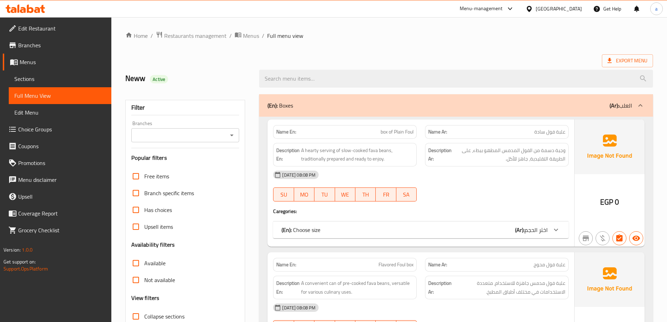
click at [517, 231] on b "(Ar):" at bounding box center [519, 229] width 9 height 11
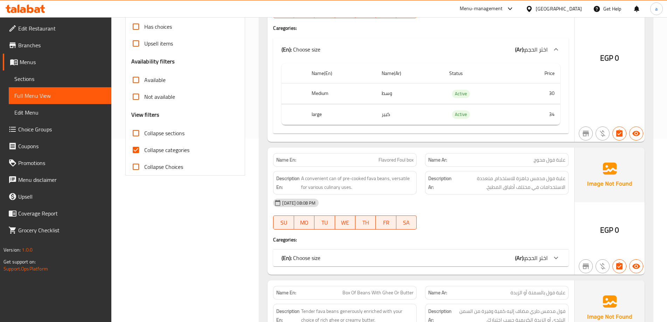
scroll to position [315, 0]
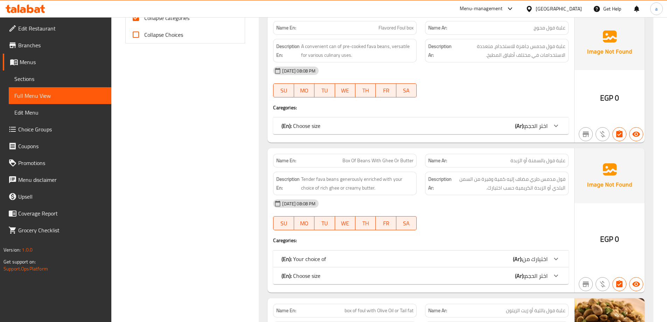
click at [508, 130] on div "(En): Choose size (Ar): اختر الحجم" at bounding box center [414, 125] width 266 height 8
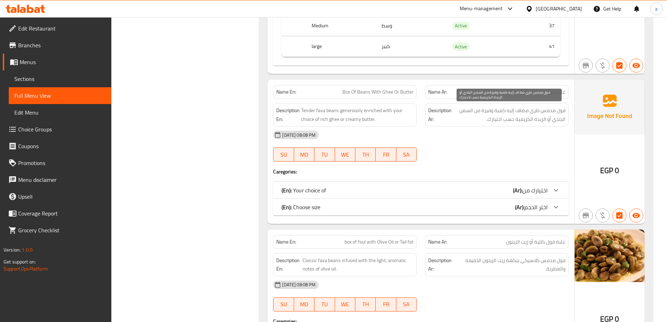
scroll to position [560, 0]
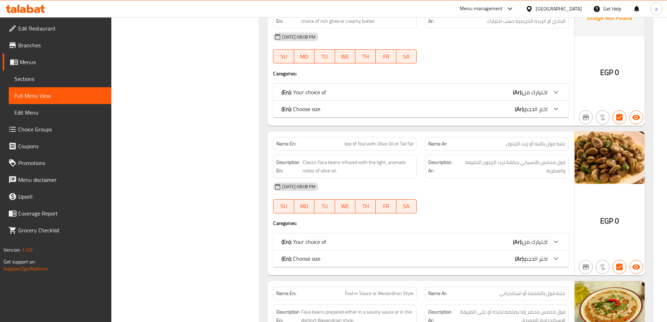
click at [544, 95] on span "اختيارك من" at bounding box center [534, 92] width 25 height 11
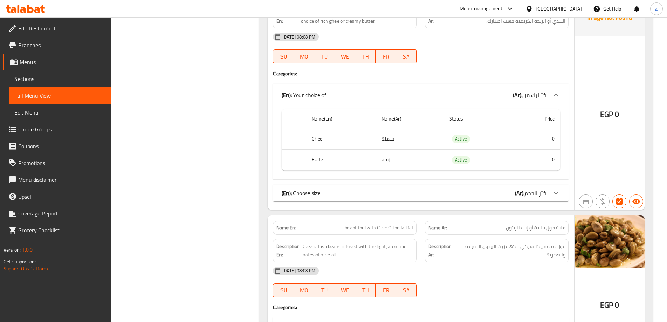
click at [528, 192] on span "اختر الحجم" at bounding box center [535, 193] width 23 height 11
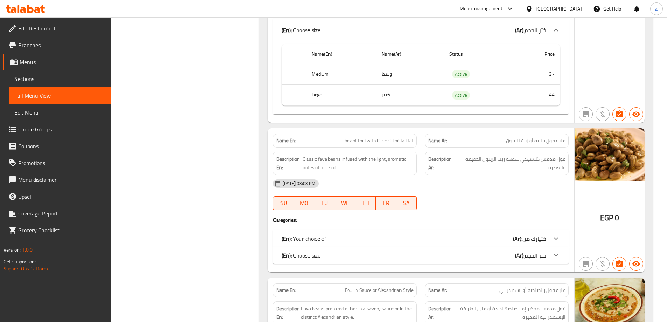
scroll to position [770, 0]
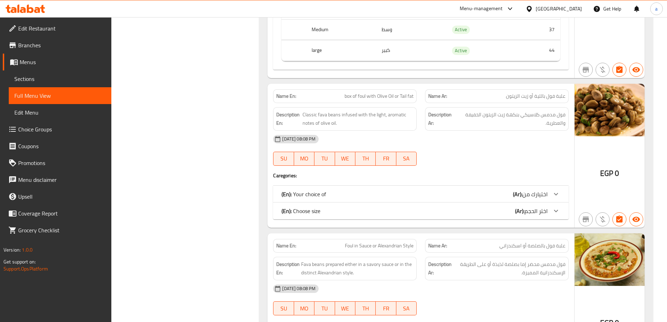
click at [536, 194] on span "اختيارك من" at bounding box center [534, 194] width 25 height 11
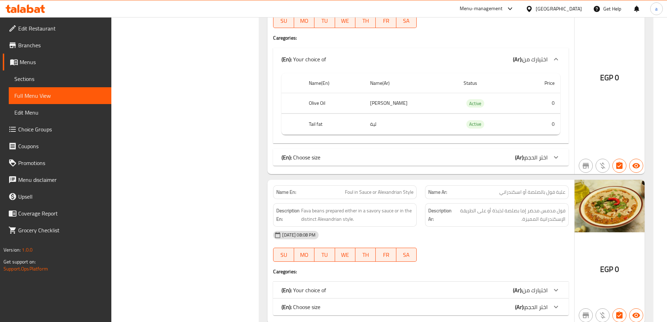
scroll to position [910, 0]
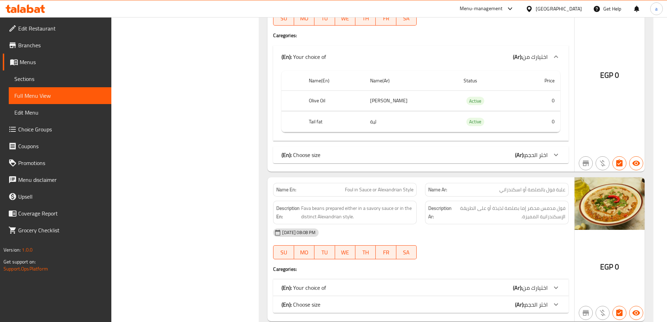
click at [453, 154] on div "(En): Choose size (Ar): اختر الحجم" at bounding box center [414, 155] width 266 height 8
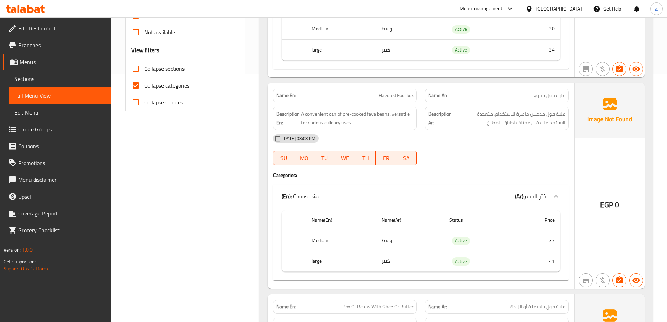
scroll to position [245, 0]
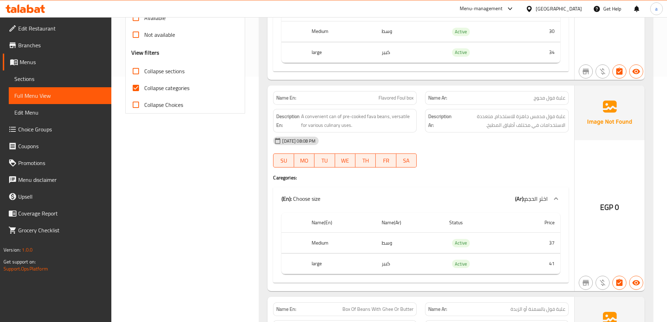
click at [46, 76] on span "Sections" at bounding box center [59, 79] width 91 height 8
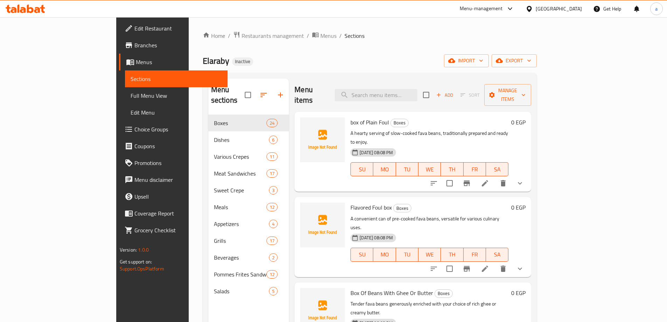
click at [350, 117] on span "box of Plain Foul" at bounding box center [369, 122] width 39 height 11
click at [355, 117] on span "box of Plain Foul" at bounding box center [369, 122] width 39 height 11
click at [350, 117] on span "box of Plain Foul" at bounding box center [369, 122] width 39 height 11
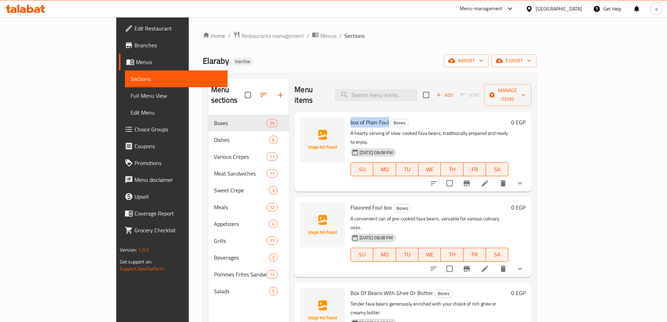
click at [352, 117] on span "box of Plain Foul" at bounding box center [369, 122] width 39 height 11
click at [350, 202] on span "Flavored Foul box" at bounding box center [370, 207] width 41 height 11
click at [359, 202] on span "Flavored Foul box" at bounding box center [370, 207] width 41 height 11
copy span "Flavored Foul box"
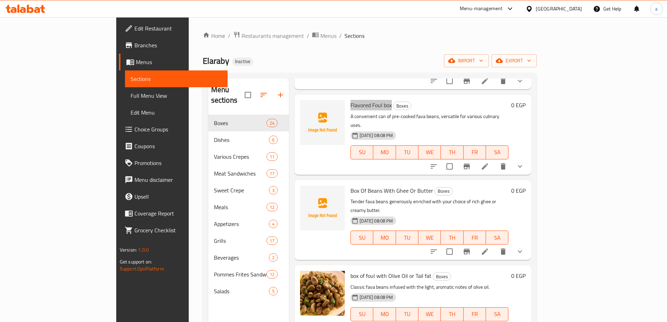
scroll to position [105, 0]
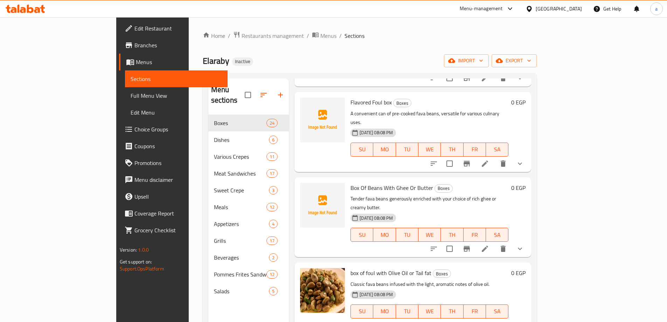
click at [350, 182] on span "Box Of Beans With Ghee Or Butter" at bounding box center [391, 187] width 83 height 11
click at [395, 182] on span "Box Of Beans With Ghee Or Butter" at bounding box center [391, 187] width 83 height 11
copy span "Box Of Beans With Ghee Or Butter"
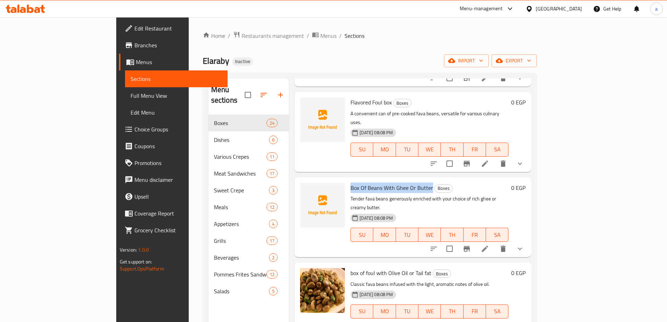
click at [125, 100] on link "Full Menu View" at bounding box center [176, 95] width 103 height 17
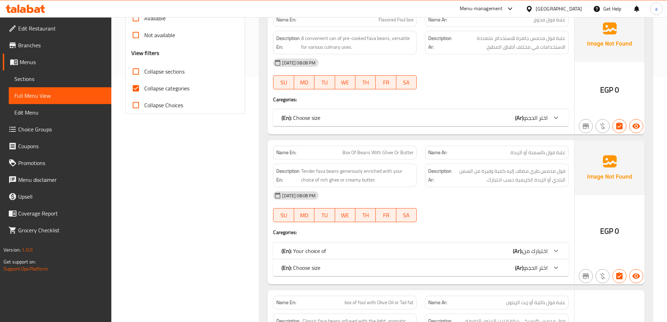
scroll to position [245, 0]
click at [135, 89] on input "Collapse categories" at bounding box center [135, 87] width 17 height 17
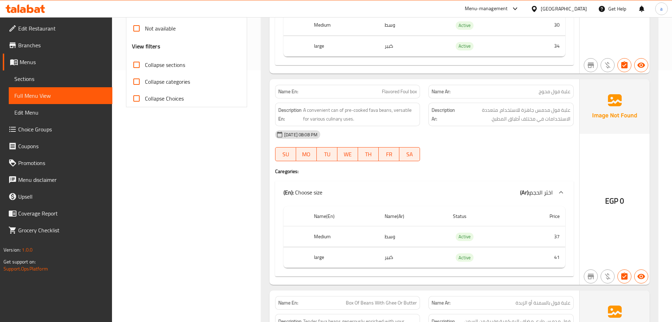
scroll to position [503, 0]
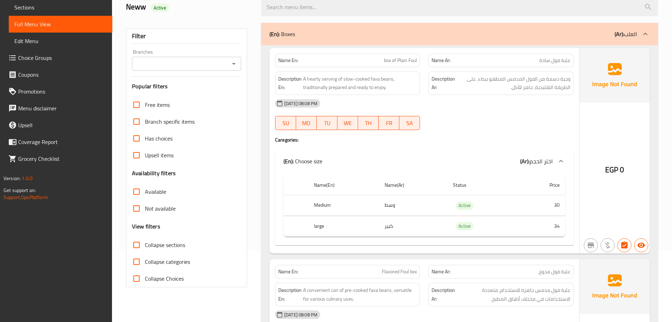
scroll to position [70, 0]
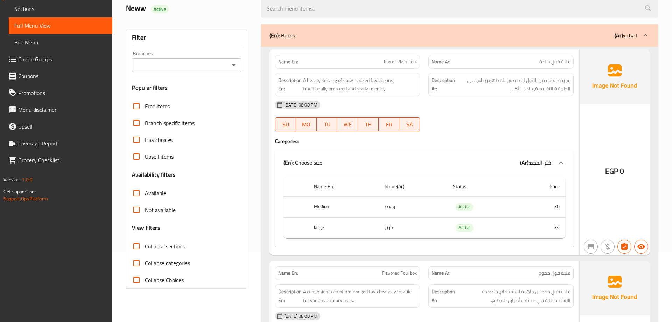
click at [140, 265] on input "Collapse categories" at bounding box center [136, 263] width 17 height 17
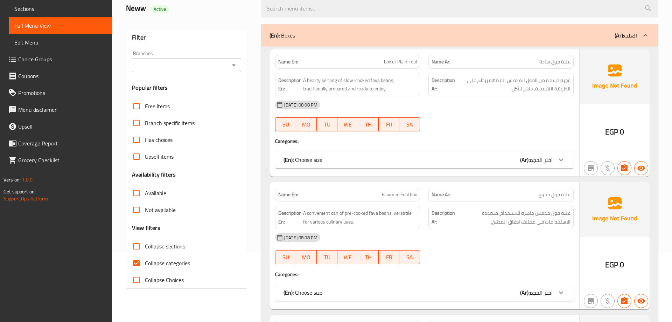
click at [142, 260] on input "Collapse categories" at bounding box center [136, 263] width 17 height 17
checkbox input "false"
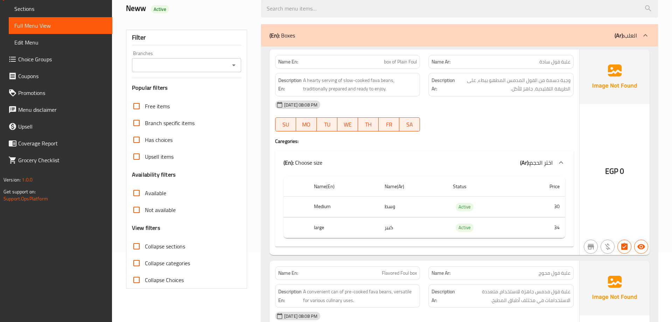
click at [138, 247] on input "Collapse sections" at bounding box center [136, 246] width 17 height 17
checkbox input "true"
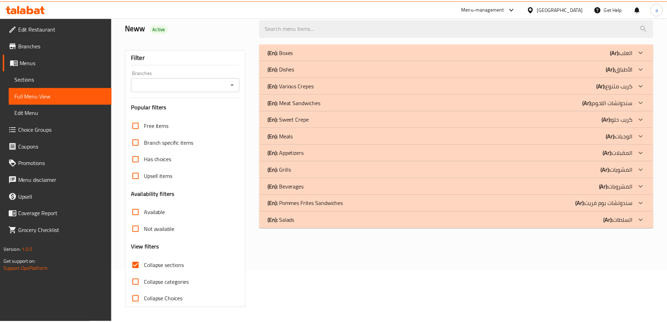
scroll to position [51, 0]
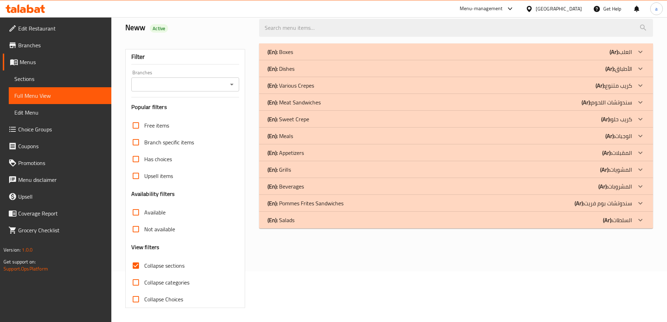
click at [582, 46] on div "(En): Boxes (Ar): العلب" at bounding box center [456, 51] width 394 height 17
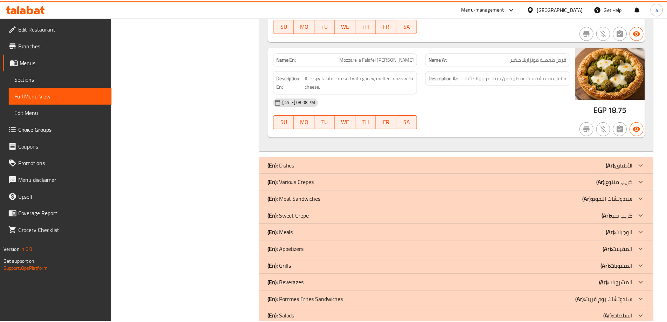
scroll to position [4525, 0]
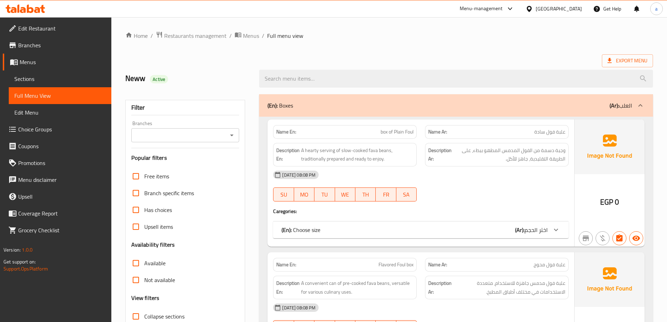
click at [43, 79] on span "Sections" at bounding box center [59, 79] width 91 height 8
